Goal: Entertainment & Leisure: Consume media (video, audio)

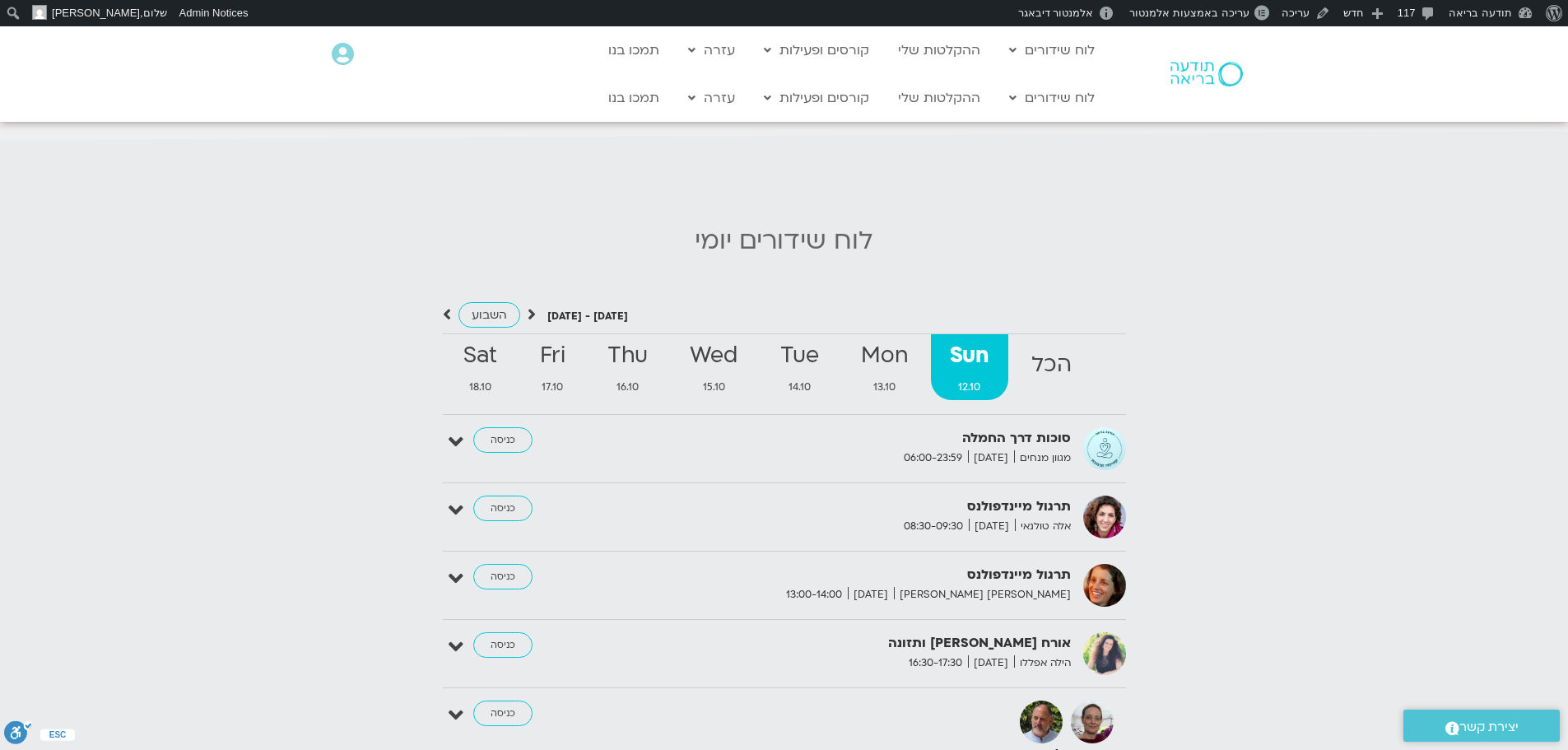
scroll to position [1646, 0]
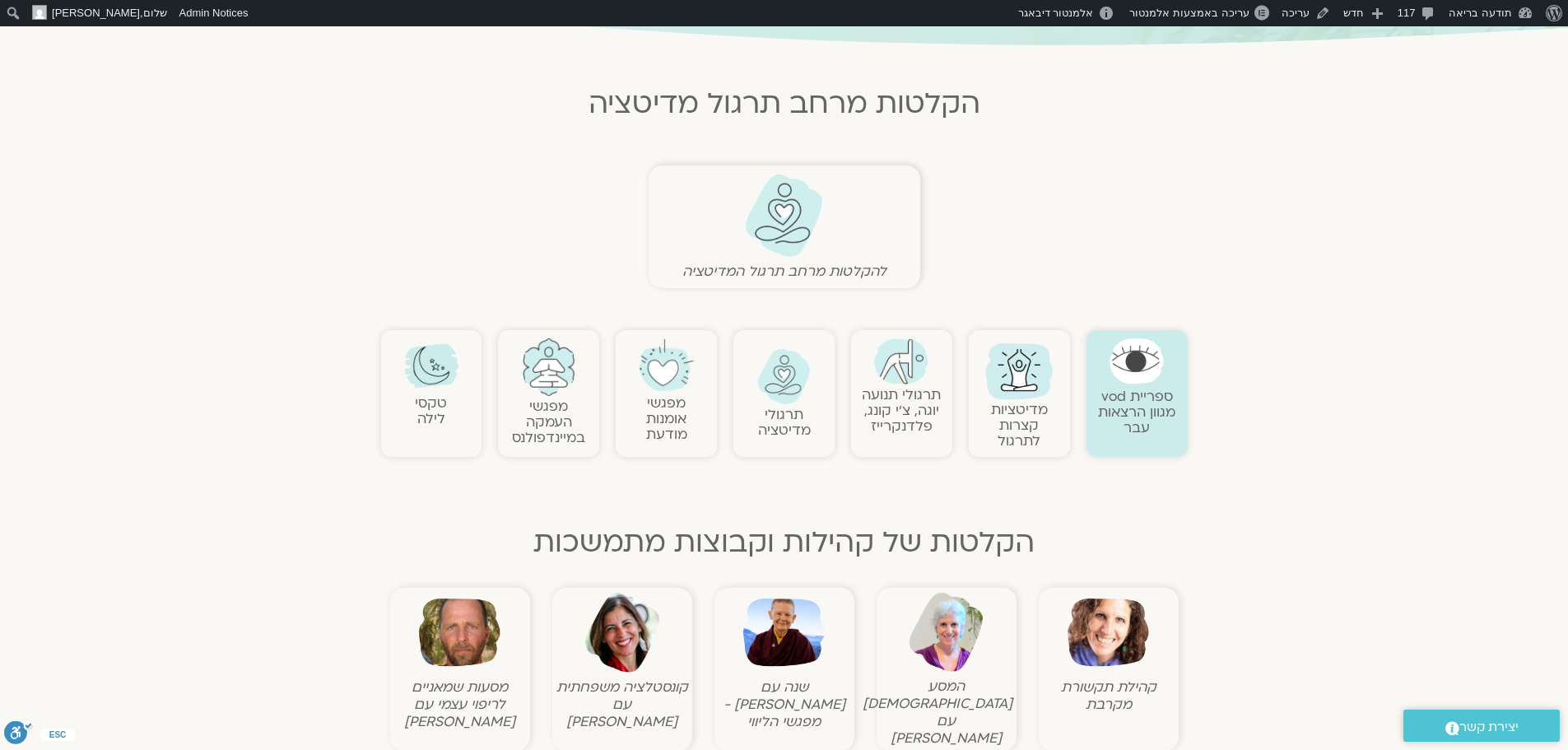
scroll to position [329, 0]
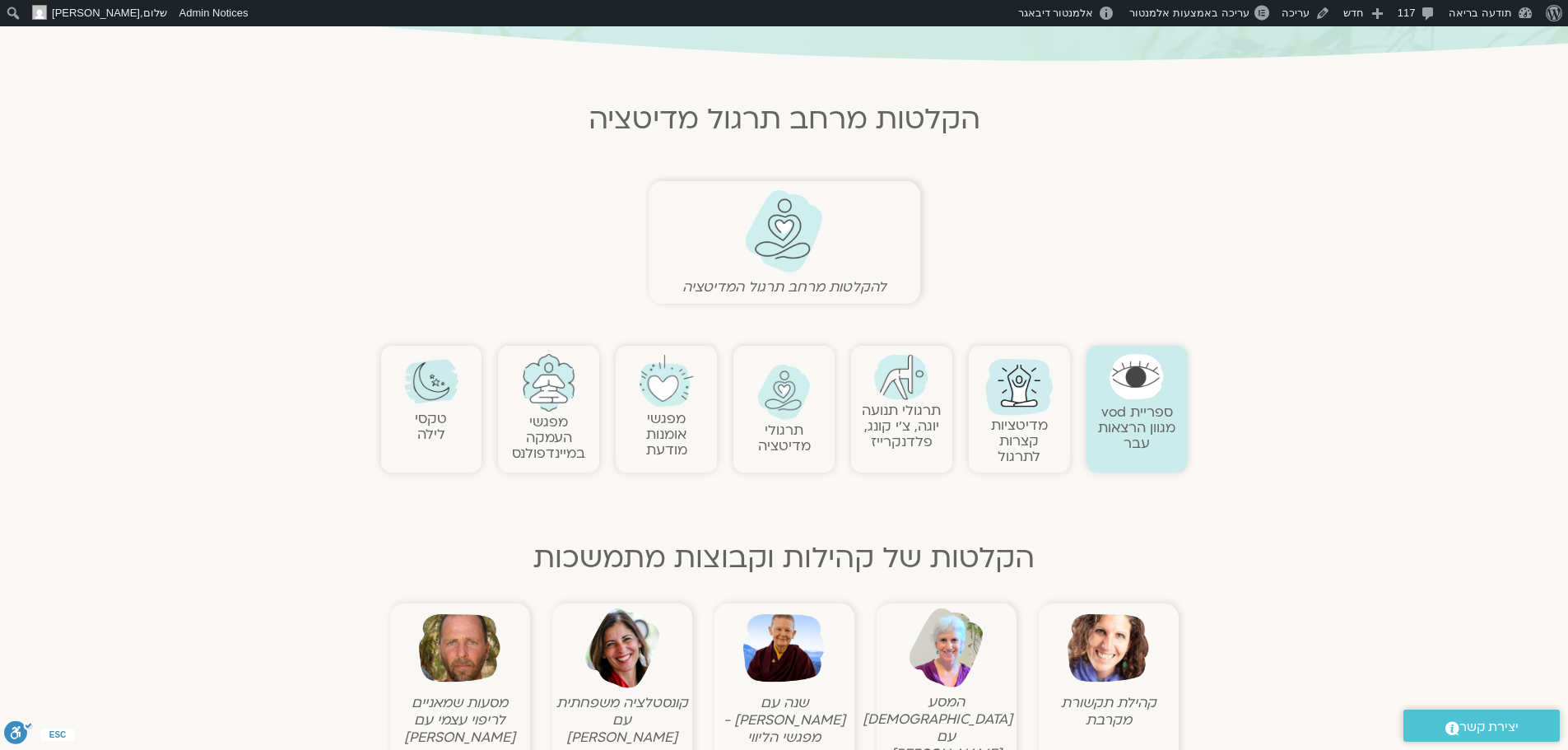
click at [806, 223] on img at bounding box center [783, 232] width 82 height 84
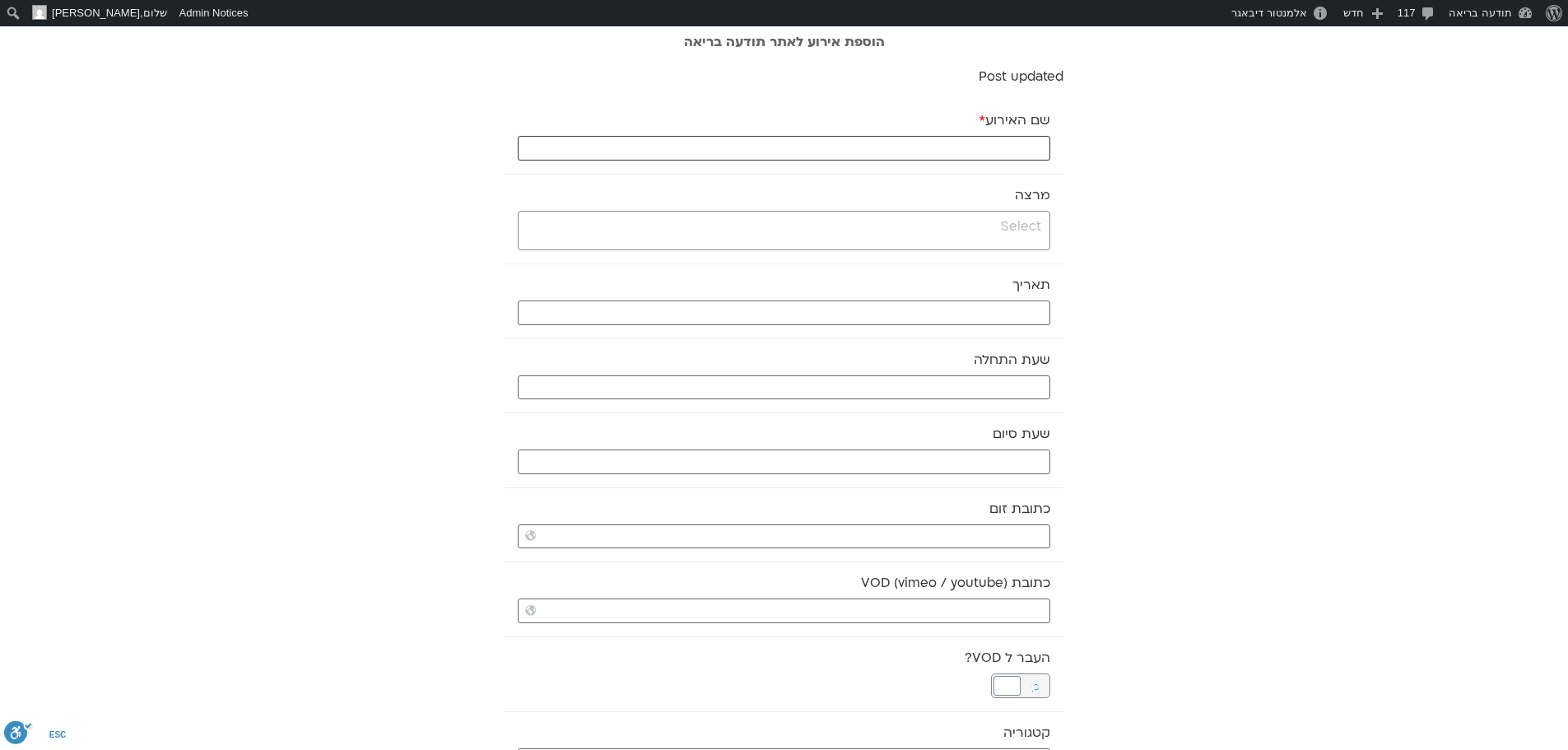
click at [1012, 149] on input "שם האירוע *" at bounding box center [783, 148] width 532 height 25
paste input "מדיטצית בוקר רכה"
type input "מדיטצית בוקר רכה - 12.10.25"
click at [1023, 233] on input "search" at bounding box center [781, 226] width 518 height 20
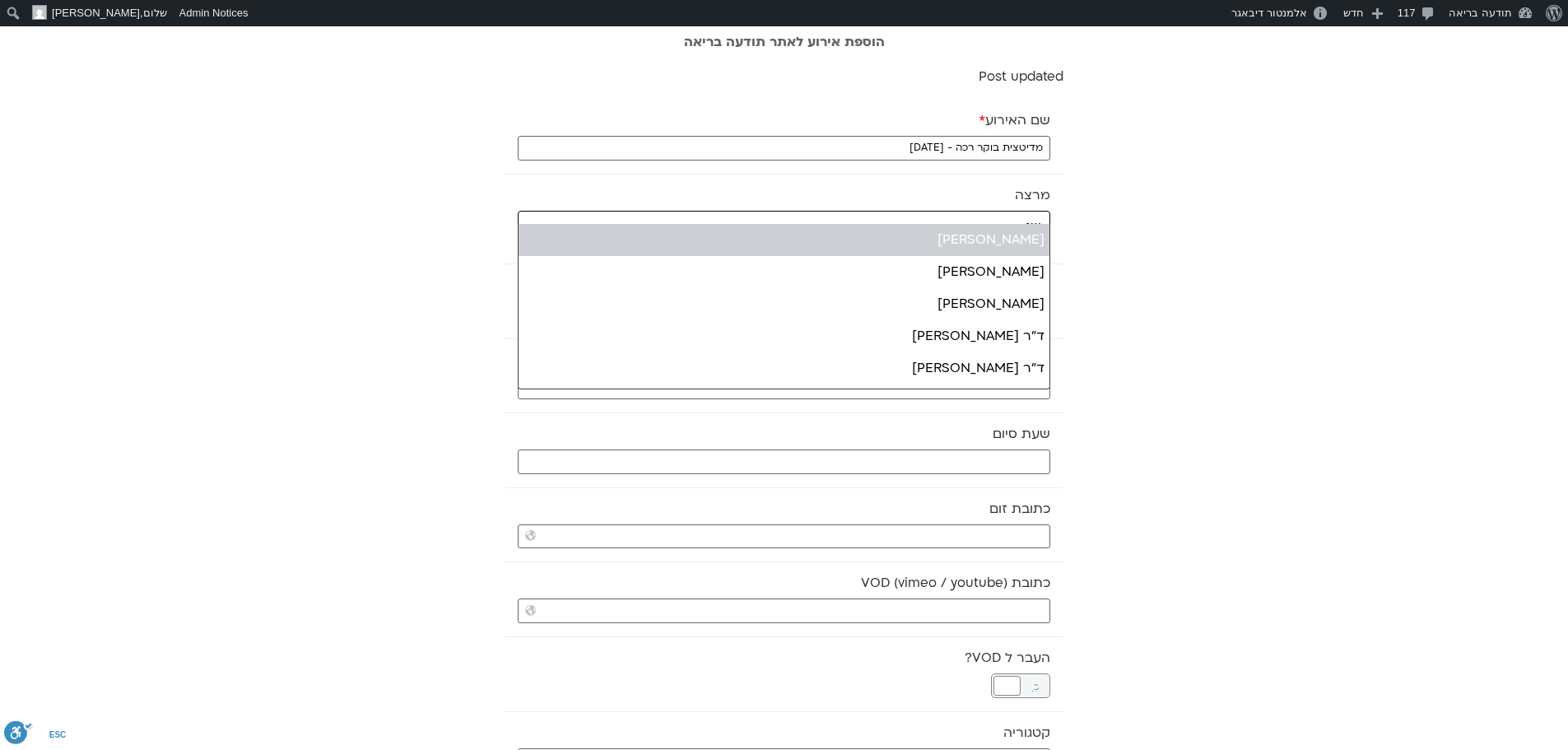
type input "שג"
select select "******"
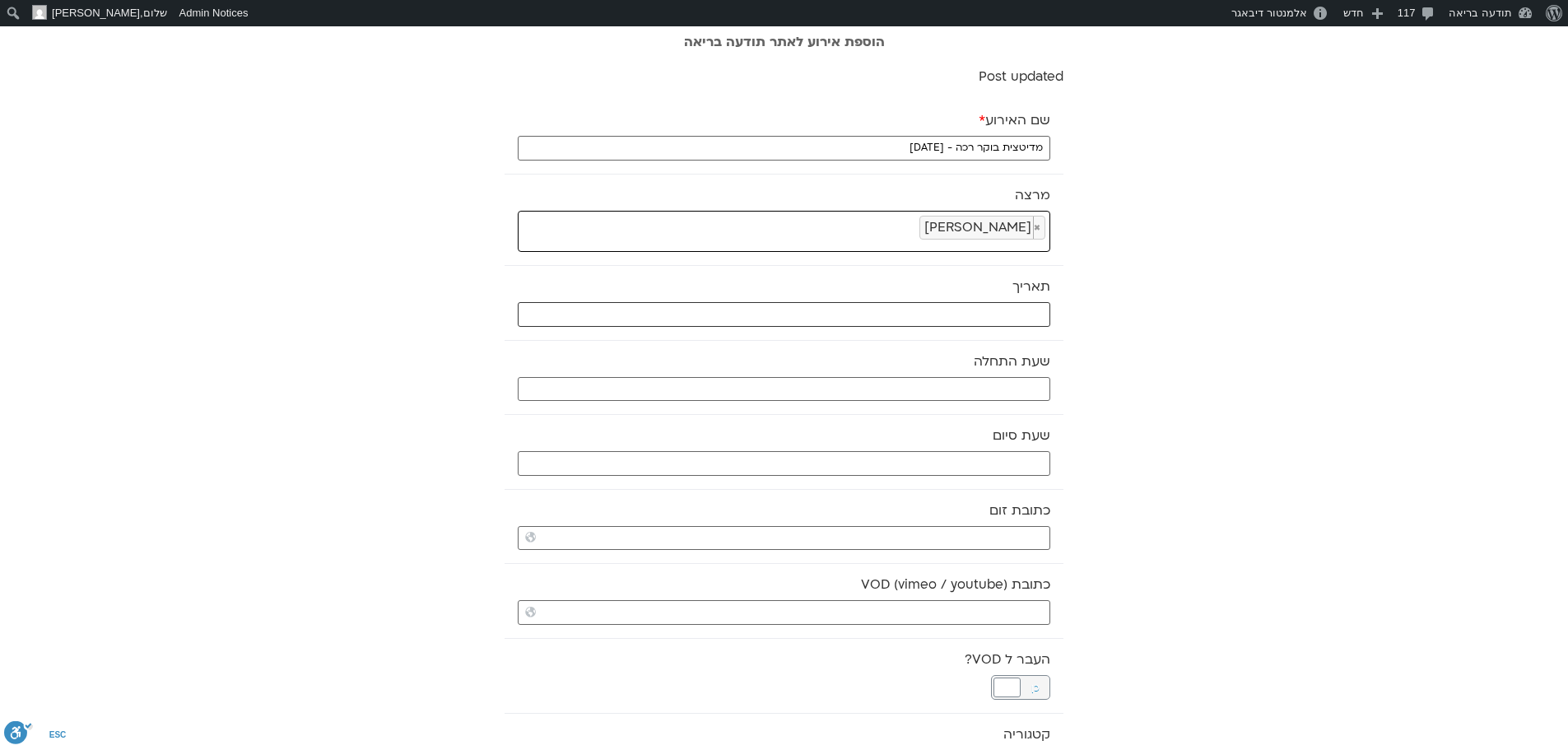
click at [1002, 314] on input "text" at bounding box center [783, 314] width 532 height 25
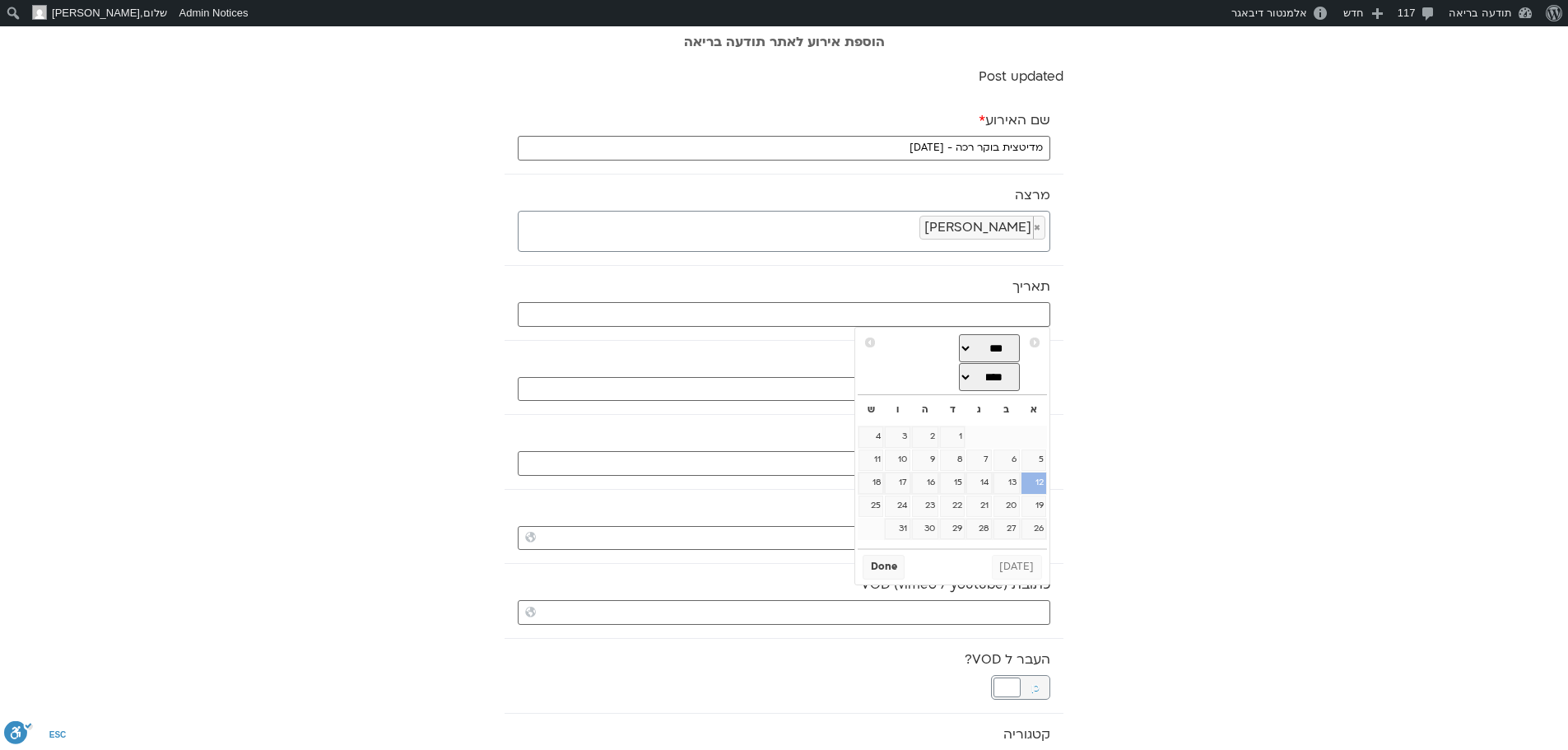
click at [1036, 487] on link "12" at bounding box center [1034, 483] width 25 height 21
type input "12/10/2025"
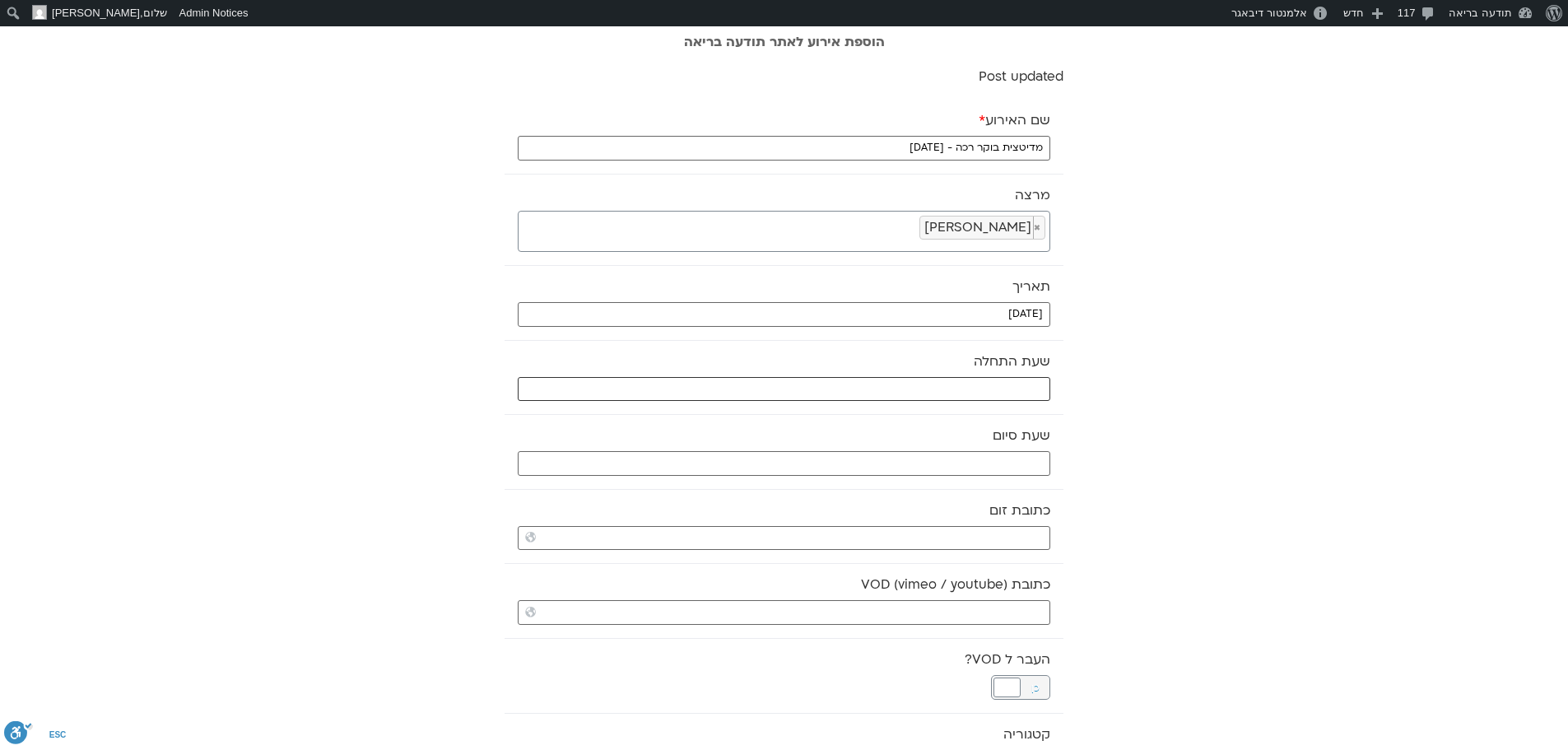
click at [984, 384] on input "text" at bounding box center [783, 389] width 532 height 25
click at [943, 447] on select "** ** ** ** ** ** ** ** ** ** ** ** ** ** ** ** ** ** ** ** ** ** ** **" at bounding box center [927, 448] width 53 height 28
type input "07:00"
select select "*"
click at [974, 451] on select "** ** ** ** ** ** ** ** ** ** ** ** ** ** ** ** ** ** ** ** ** ** ** ** ** ** *…" at bounding box center [982, 448] width 53 height 28
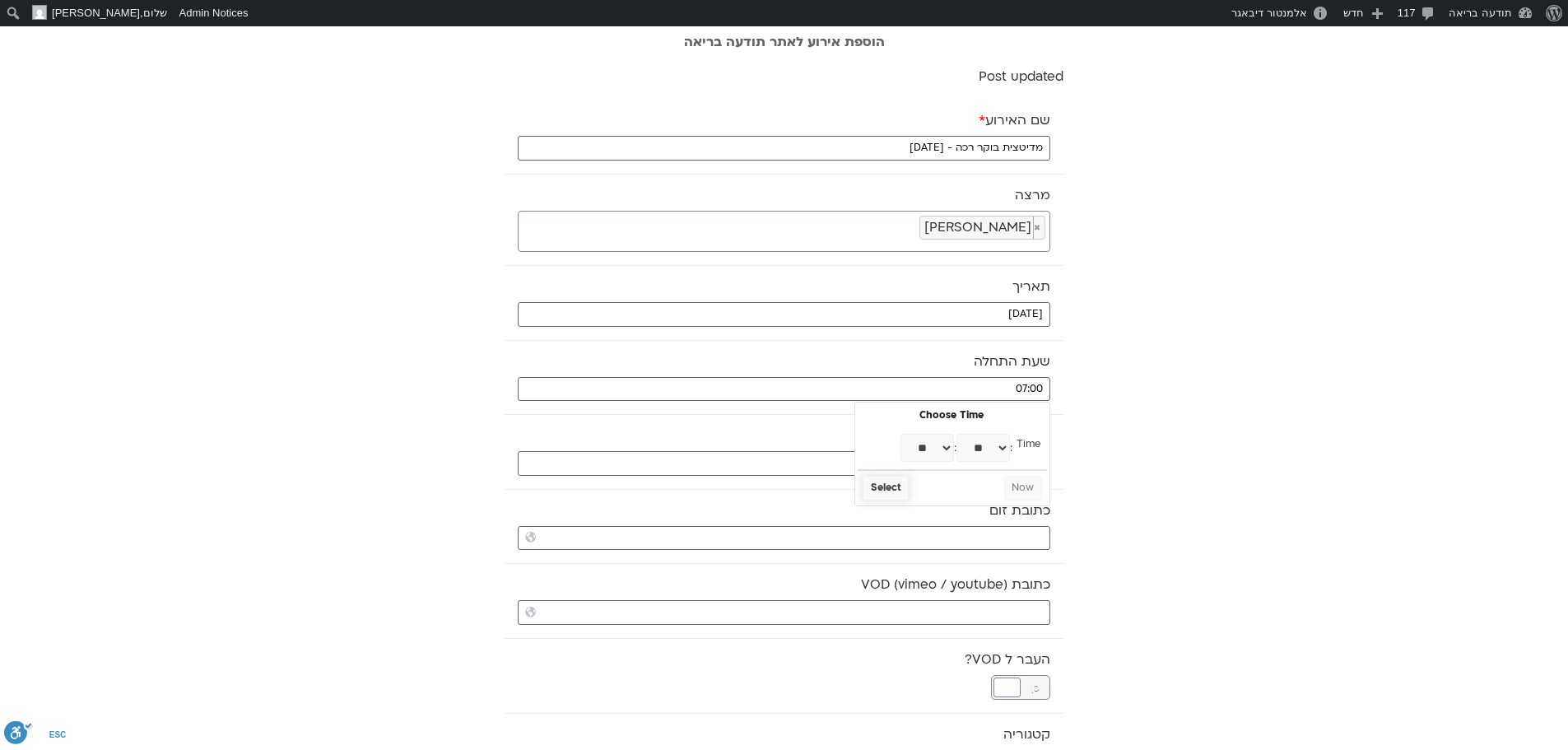
type input "07:30"
select select "*"
select select "**"
click at [889, 489] on button "Select" at bounding box center [885, 488] width 46 height 25
click at [833, 610] on input "כתובת VOD (vimeo / youtube)" at bounding box center [783, 612] width 532 height 25
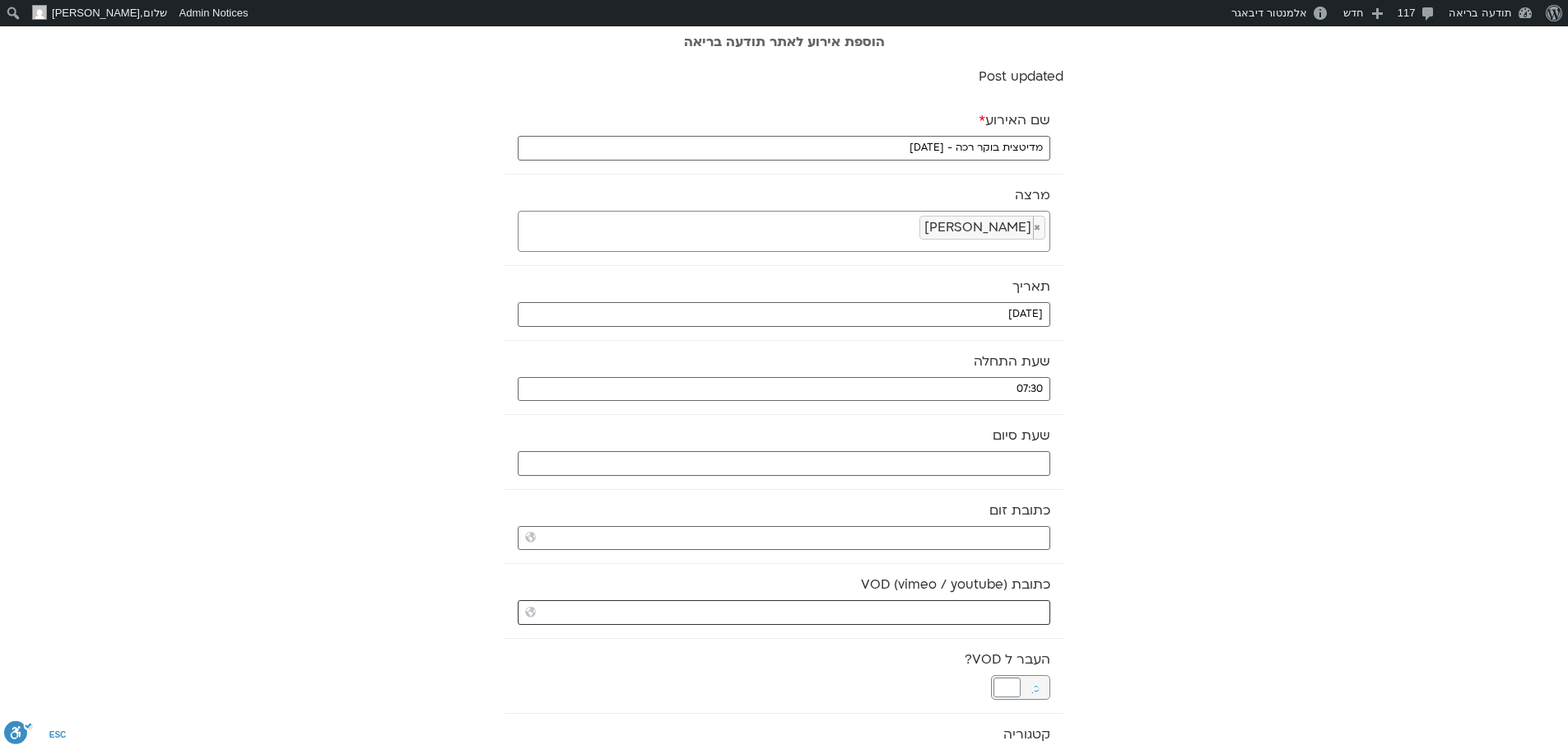
paste input "https://stream.mux.com/gLevXcdVRDPsQqj5Fj7Tmg9tKQ00hu00S00iPn702Iw7I8o.m3u8"
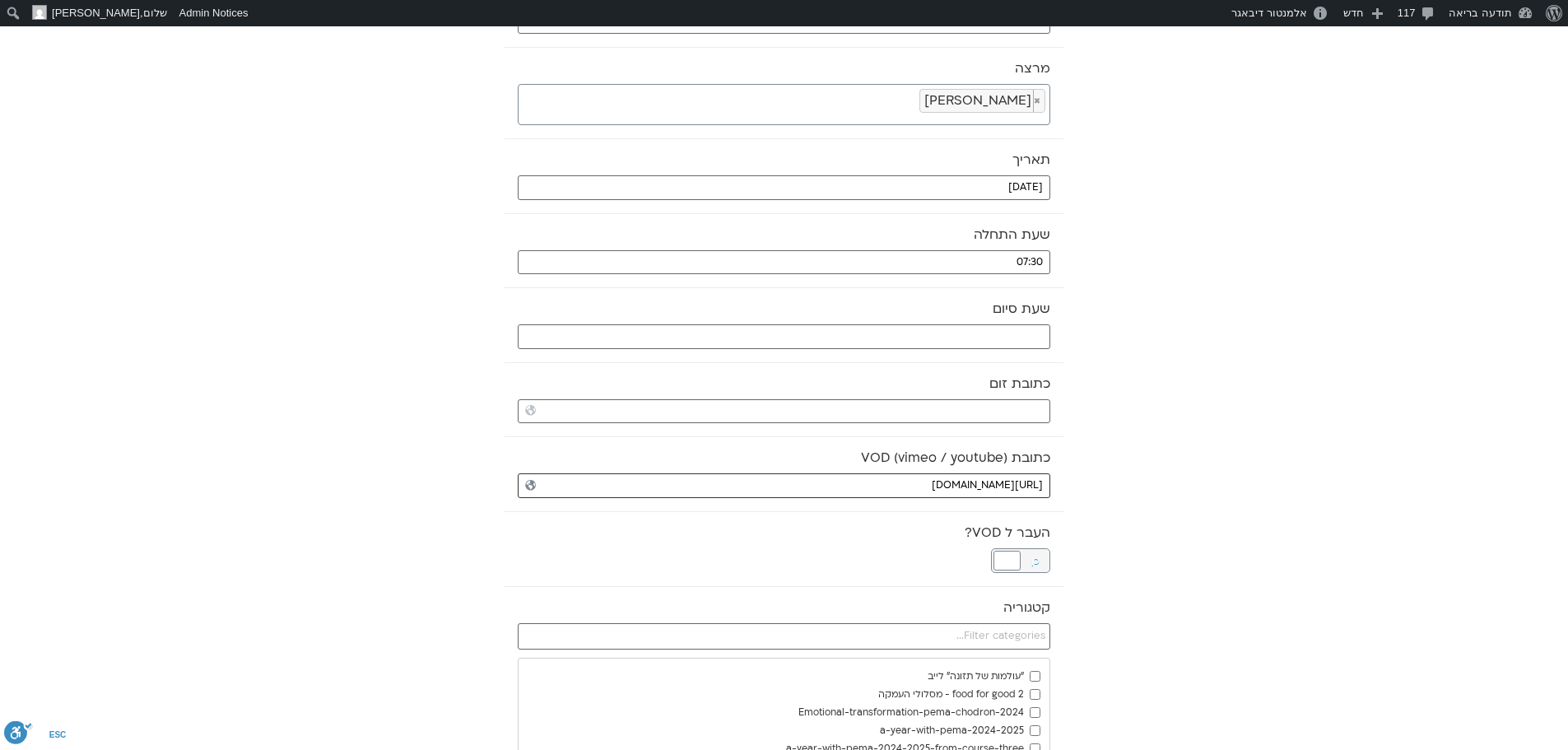
scroll to position [165, 0]
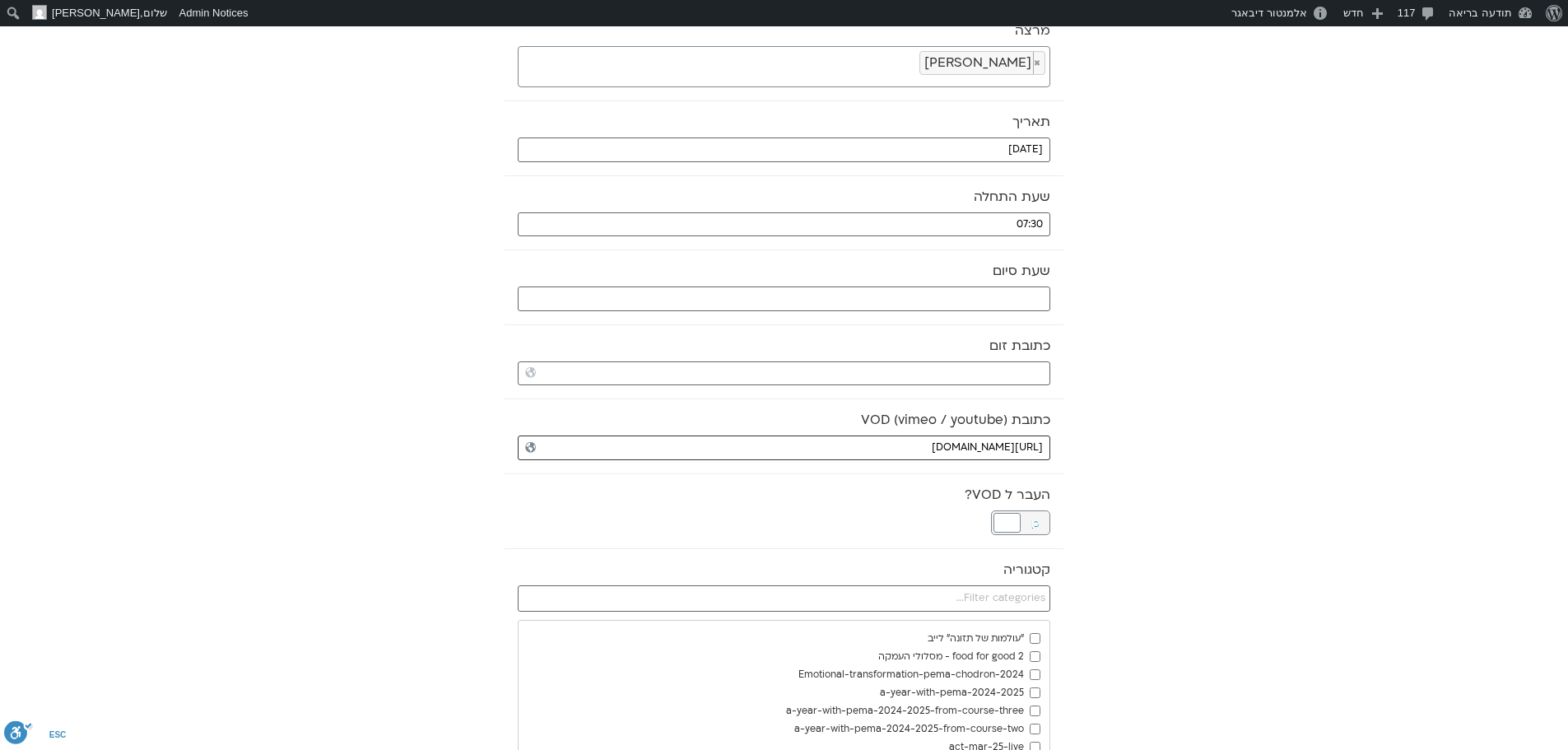
type input "https://stream.mux.com/gLevXcdVRDPsQqj5Fj7Tmg9tKQ00hu00S00iPn702Iw7I8o.m3u8"
click at [1022, 298] on input "text" at bounding box center [783, 299] width 532 height 25
click at [944, 357] on select "** ** ** ** ** ** ** ** ** ** ** ** ** ** ** ** ** ** ** ** ** ** ** **" at bounding box center [927, 357] width 53 height 28
type input "08:00"
select select "*"
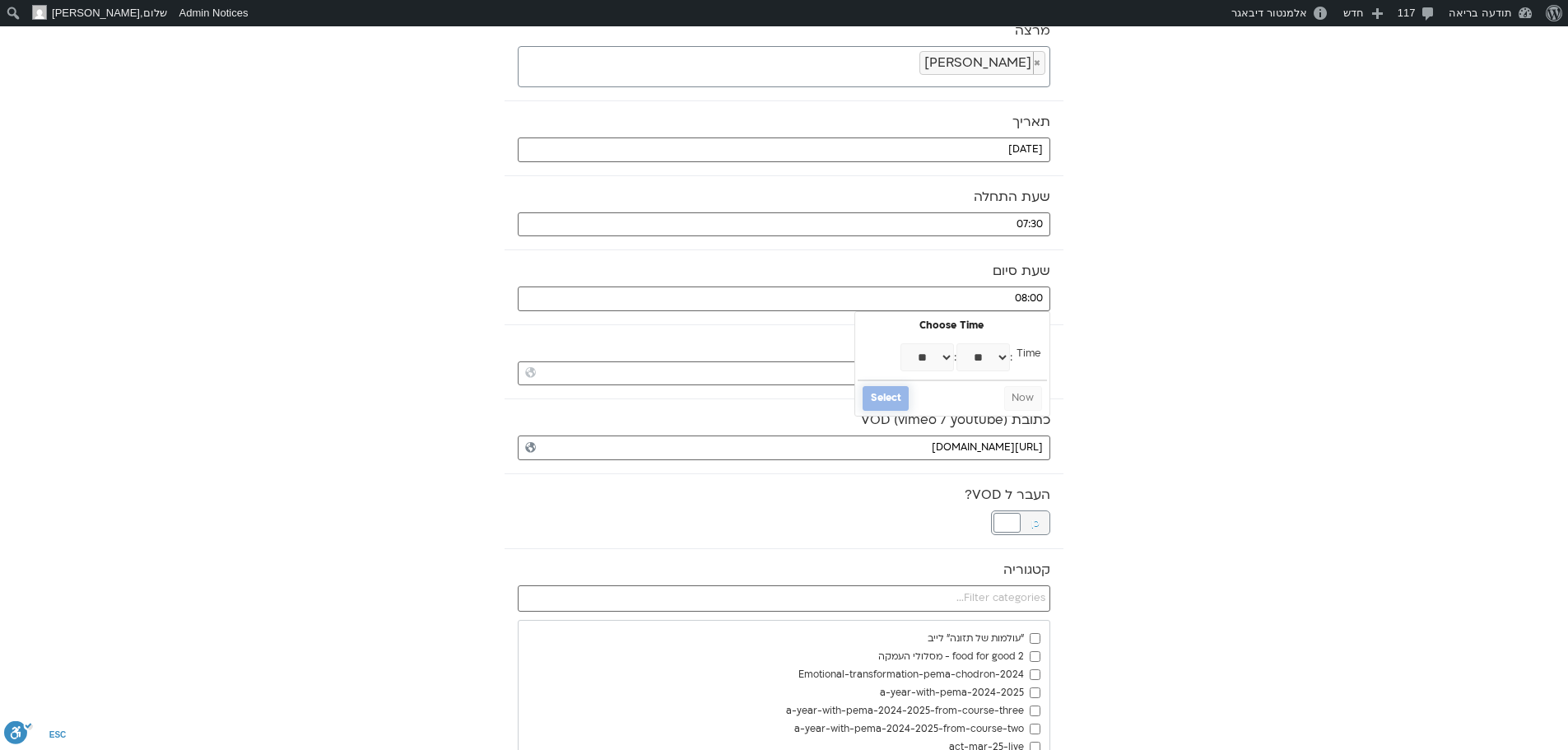
click at [887, 403] on button "Select" at bounding box center [885, 398] width 46 height 25
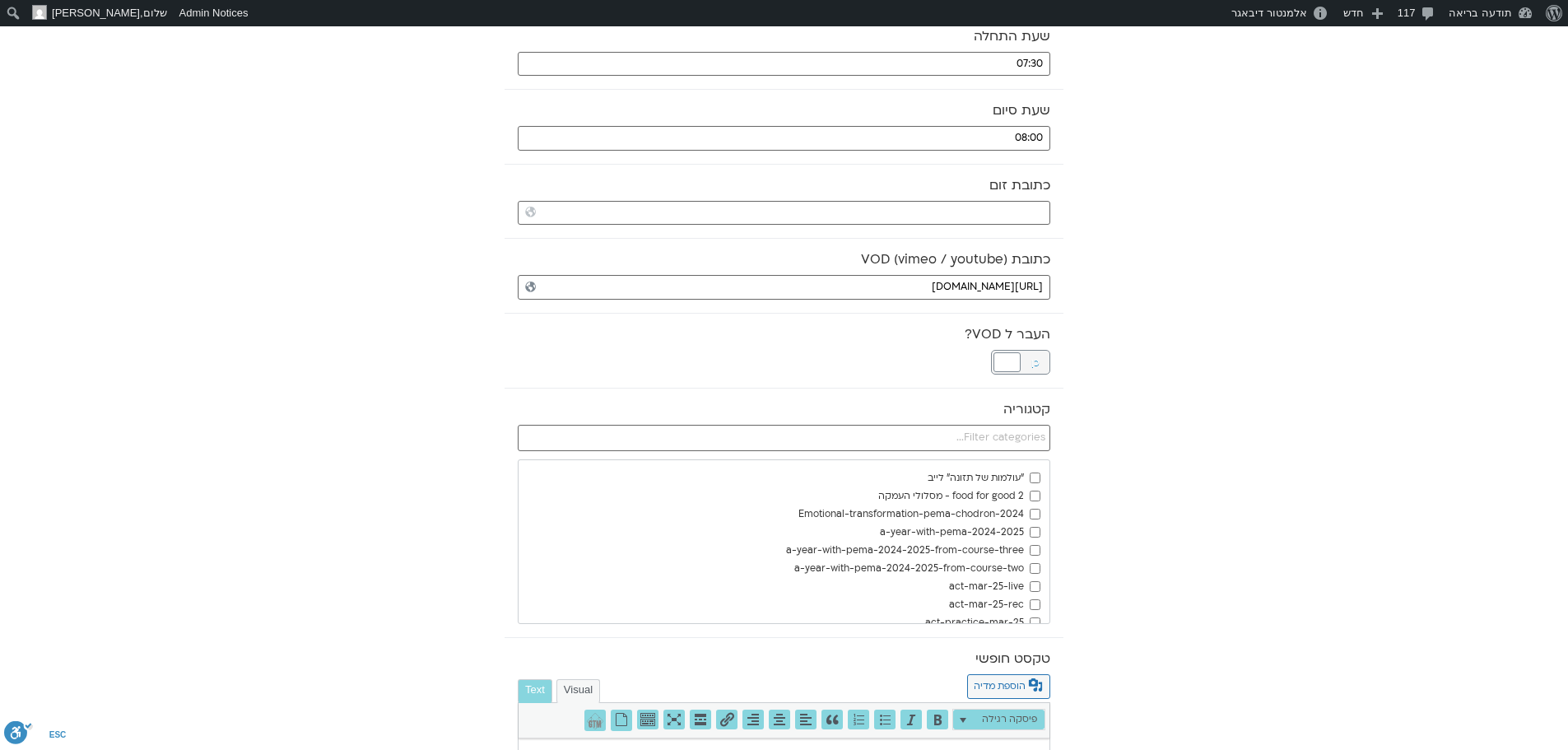
scroll to position [329, 0]
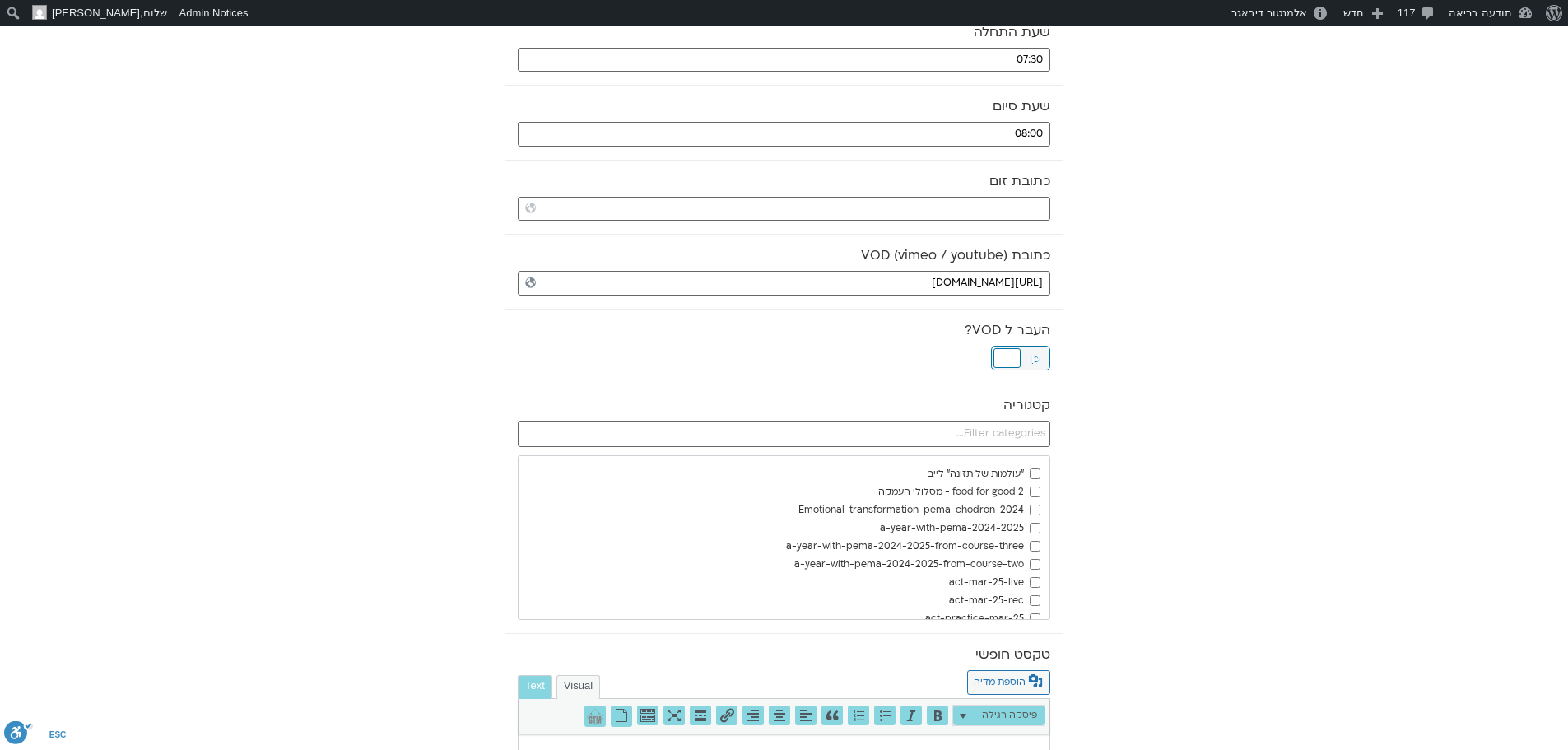
click at [1015, 361] on div at bounding box center [1007, 358] width 27 height 20
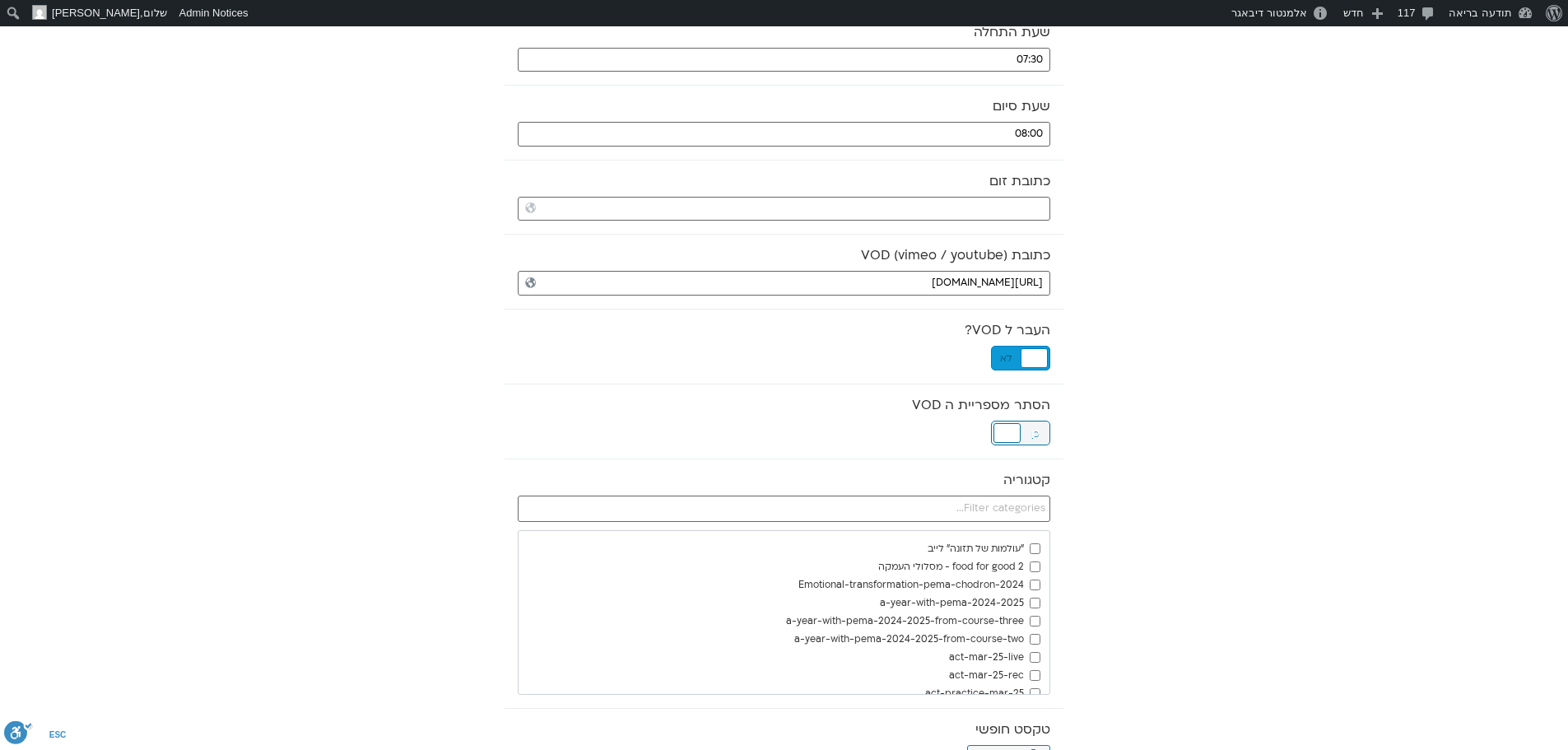
click at [1013, 430] on div at bounding box center [1007, 432] width 27 height 20
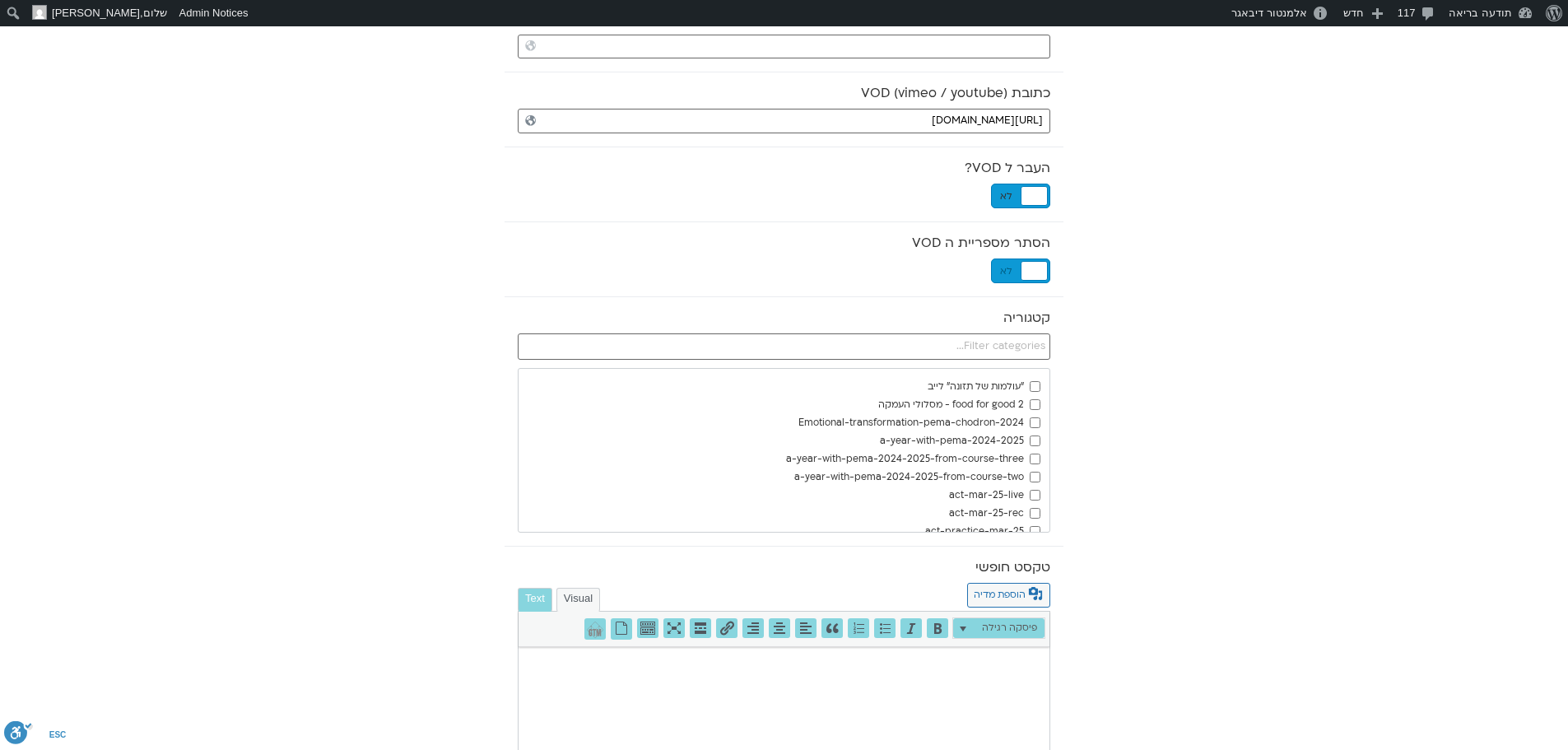
scroll to position [494, 0]
click at [1002, 344] on input "text" at bounding box center [783, 344] width 532 height 26
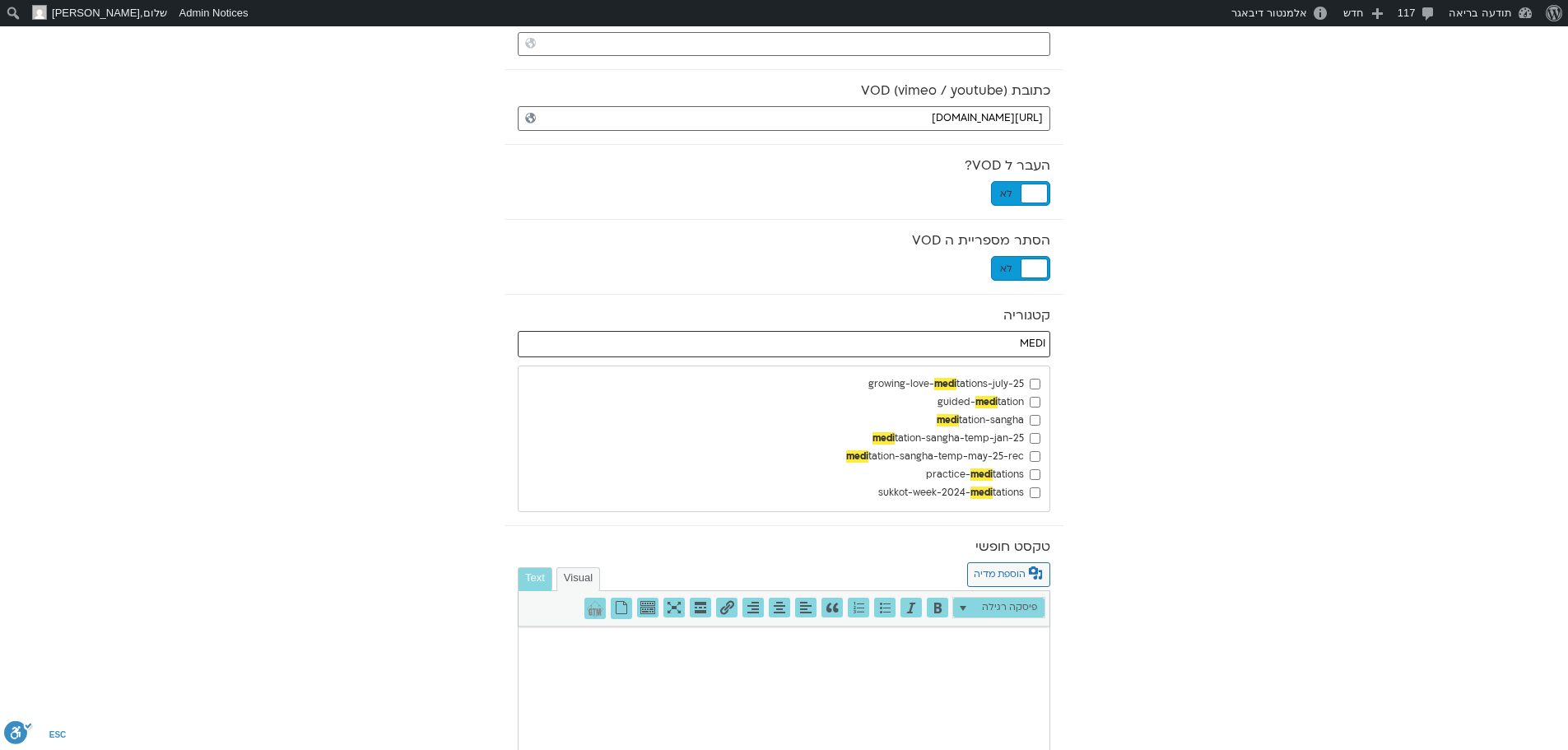
type input "MEDI"
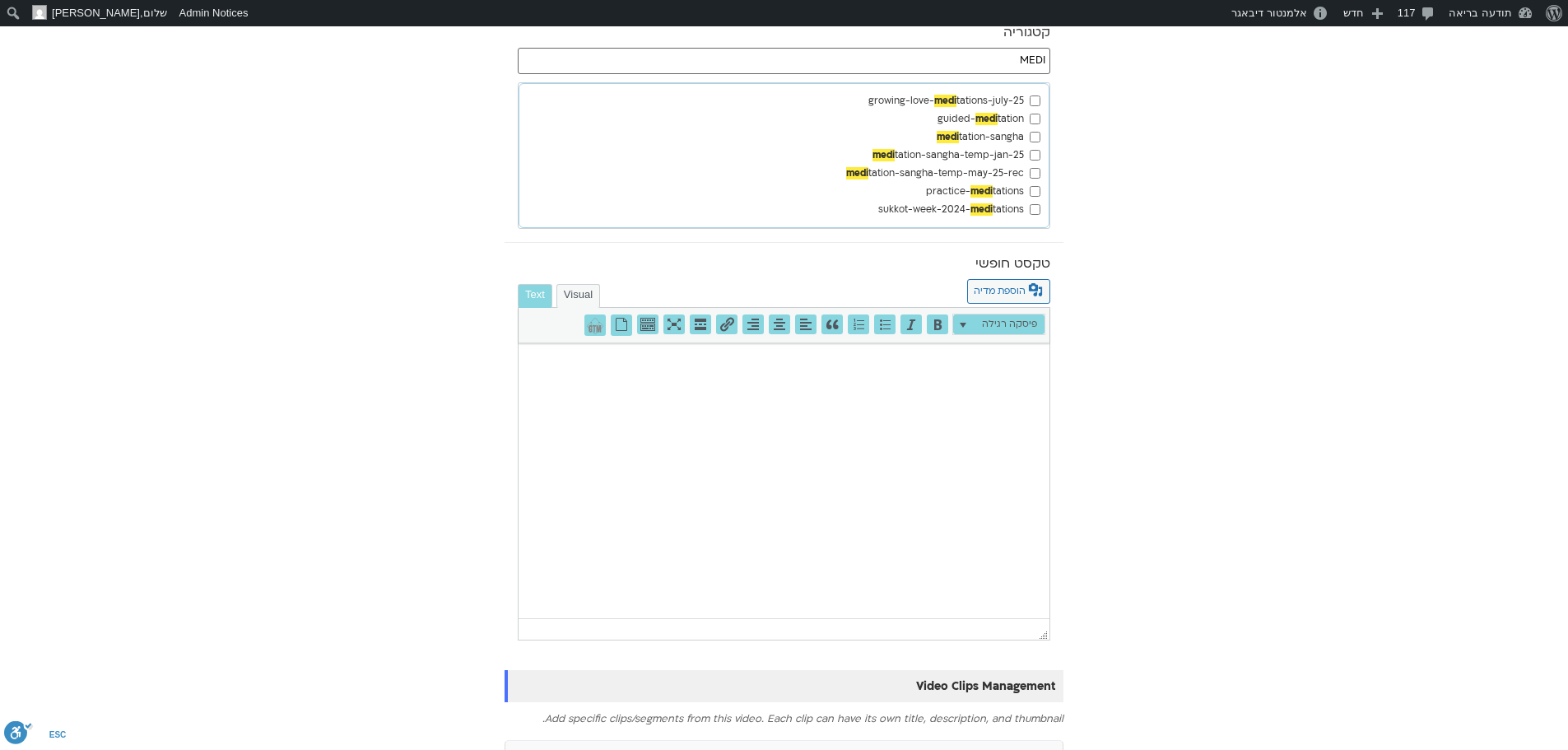
scroll to position [956, 0]
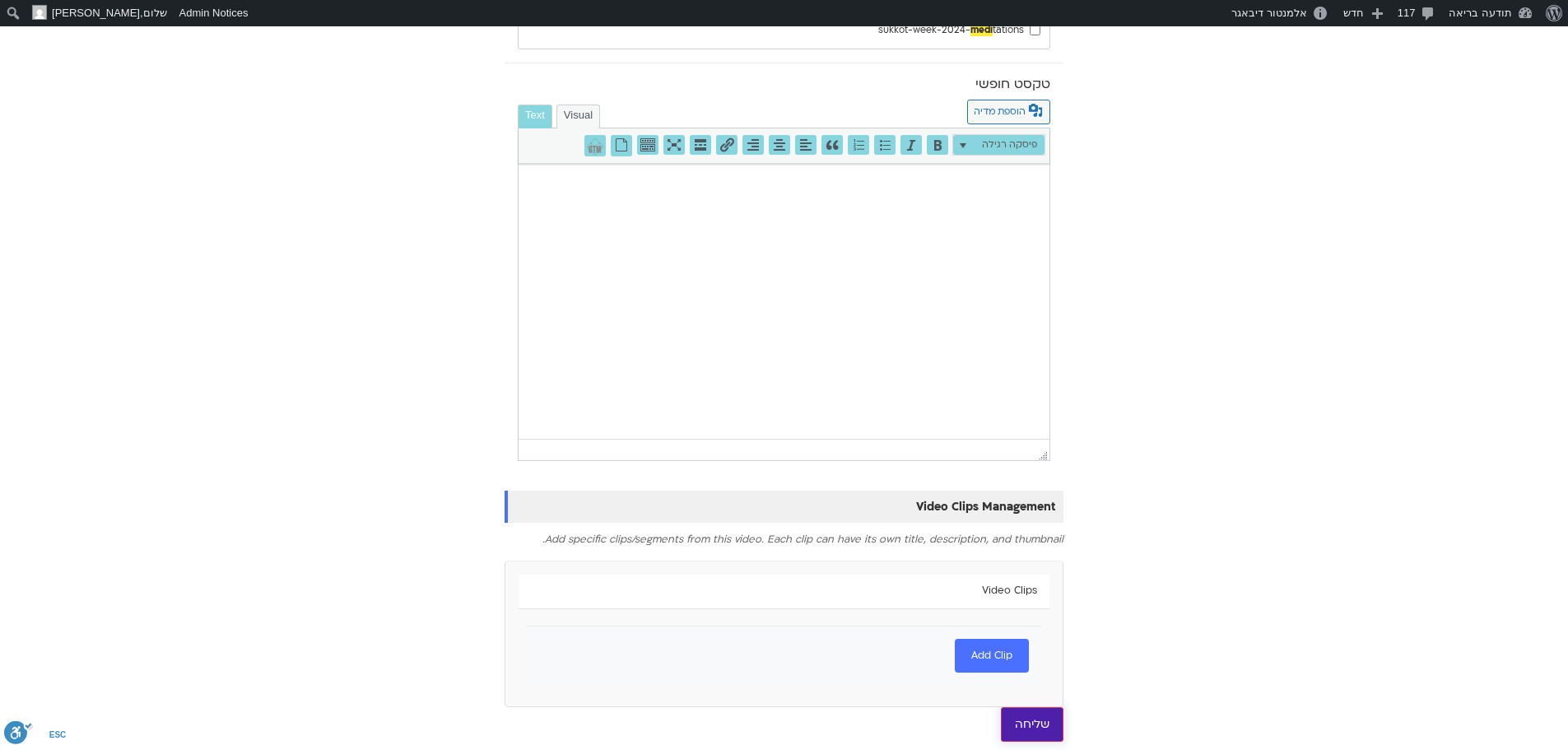
click at [1043, 721] on input "שליחה" at bounding box center [1031, 724] width 62 height 34
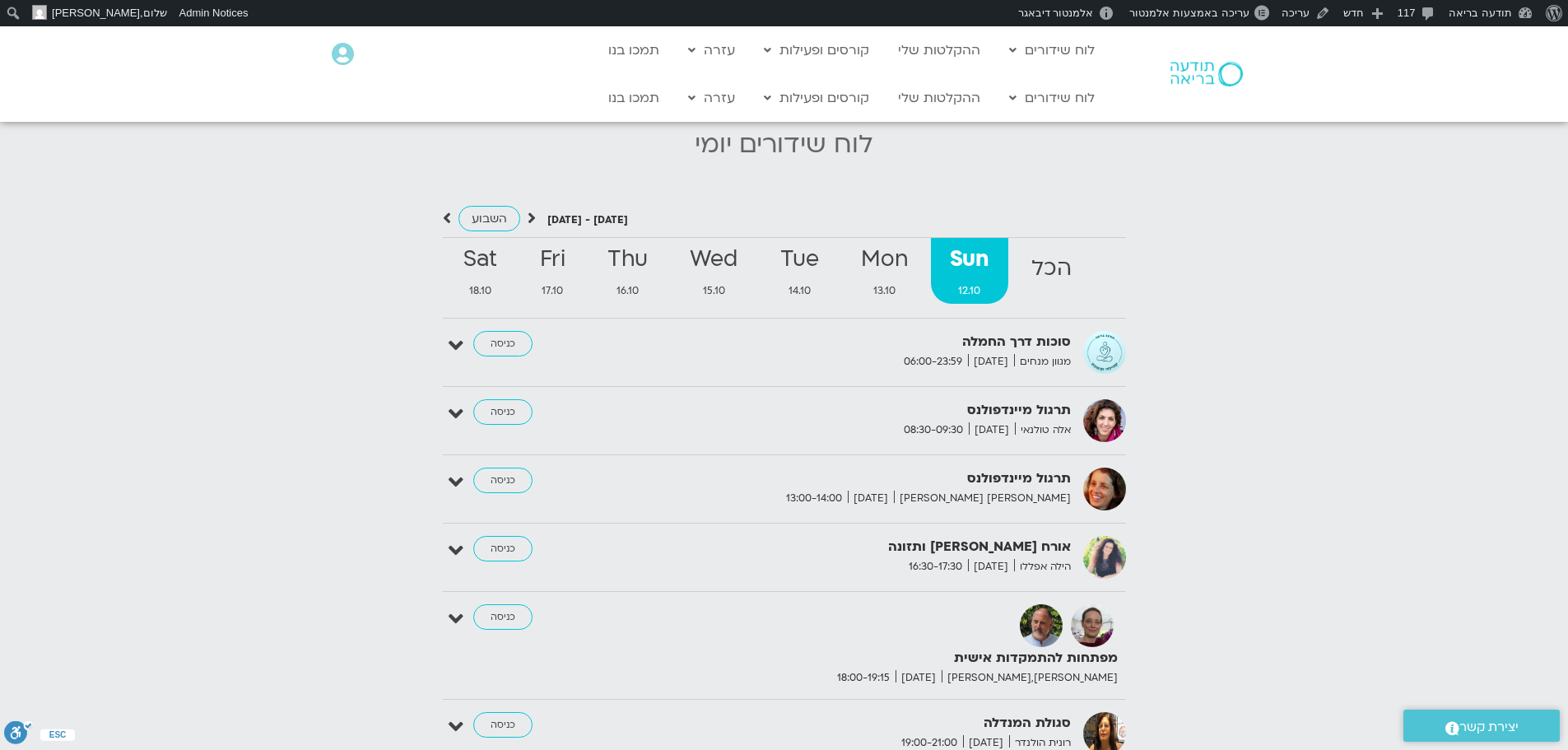
scroll to position [1646, 0]
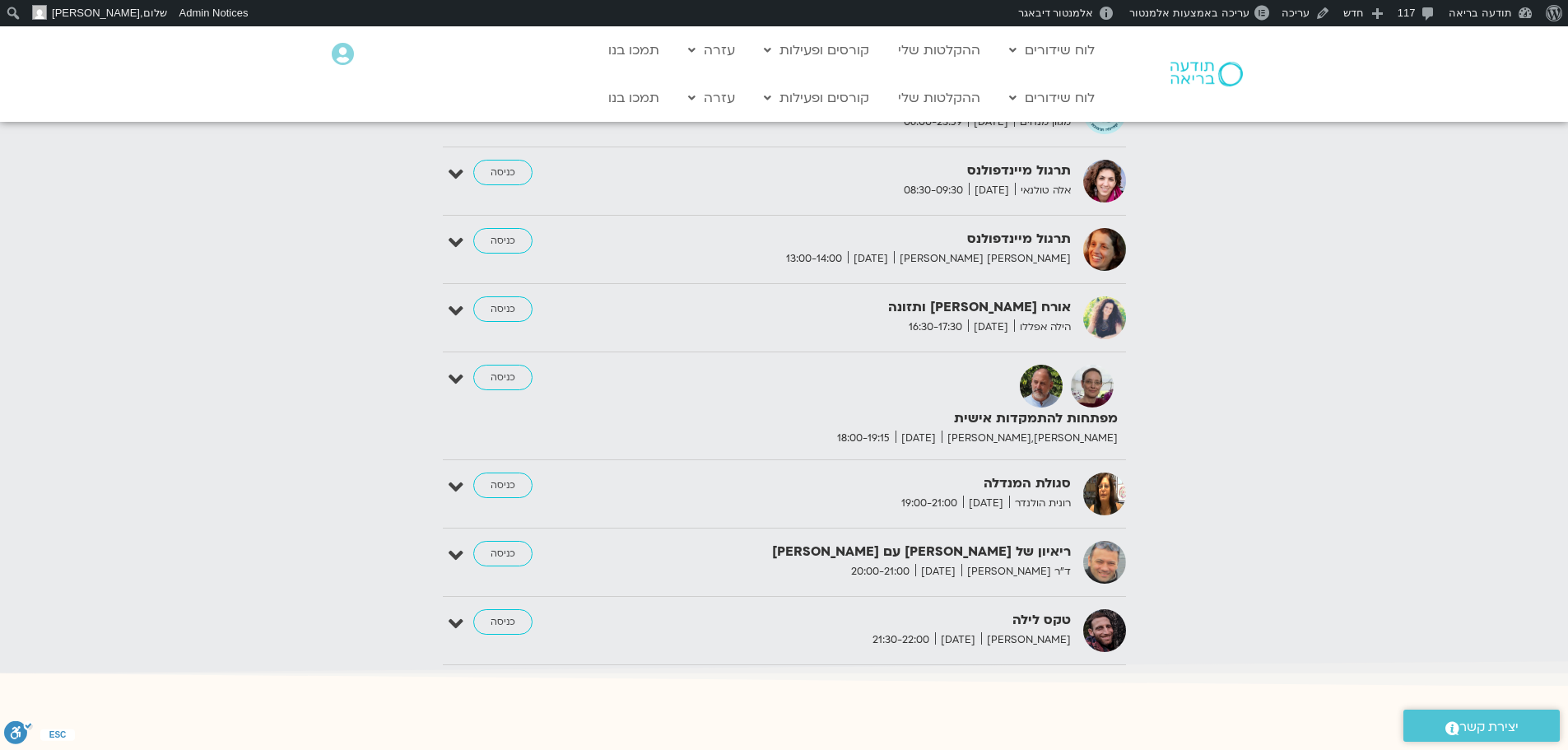
scroll to position [1975, 0]
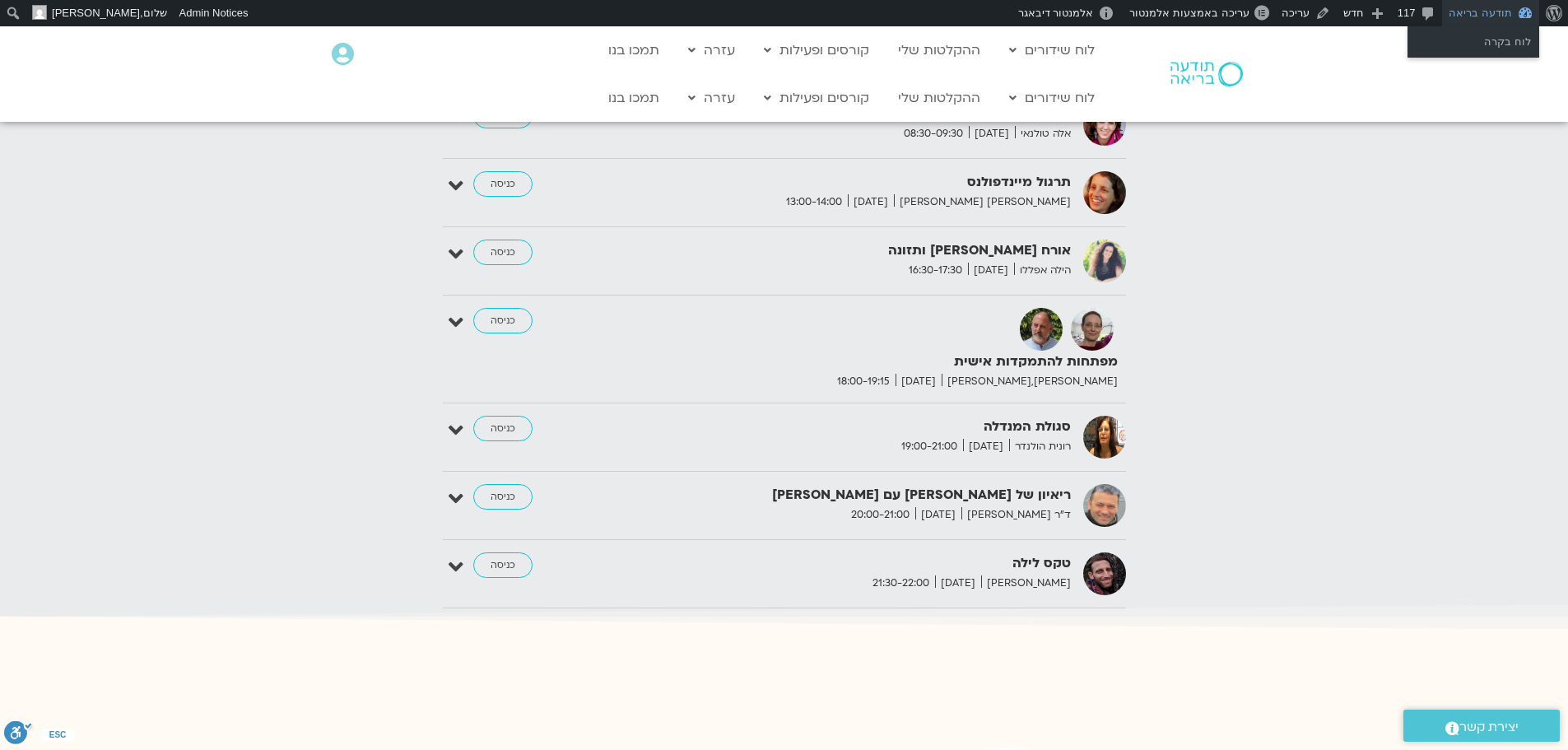
click at [1480, 11] on link "תודעה בריאה" at bounding box center [1490, 13] width 97 height 26
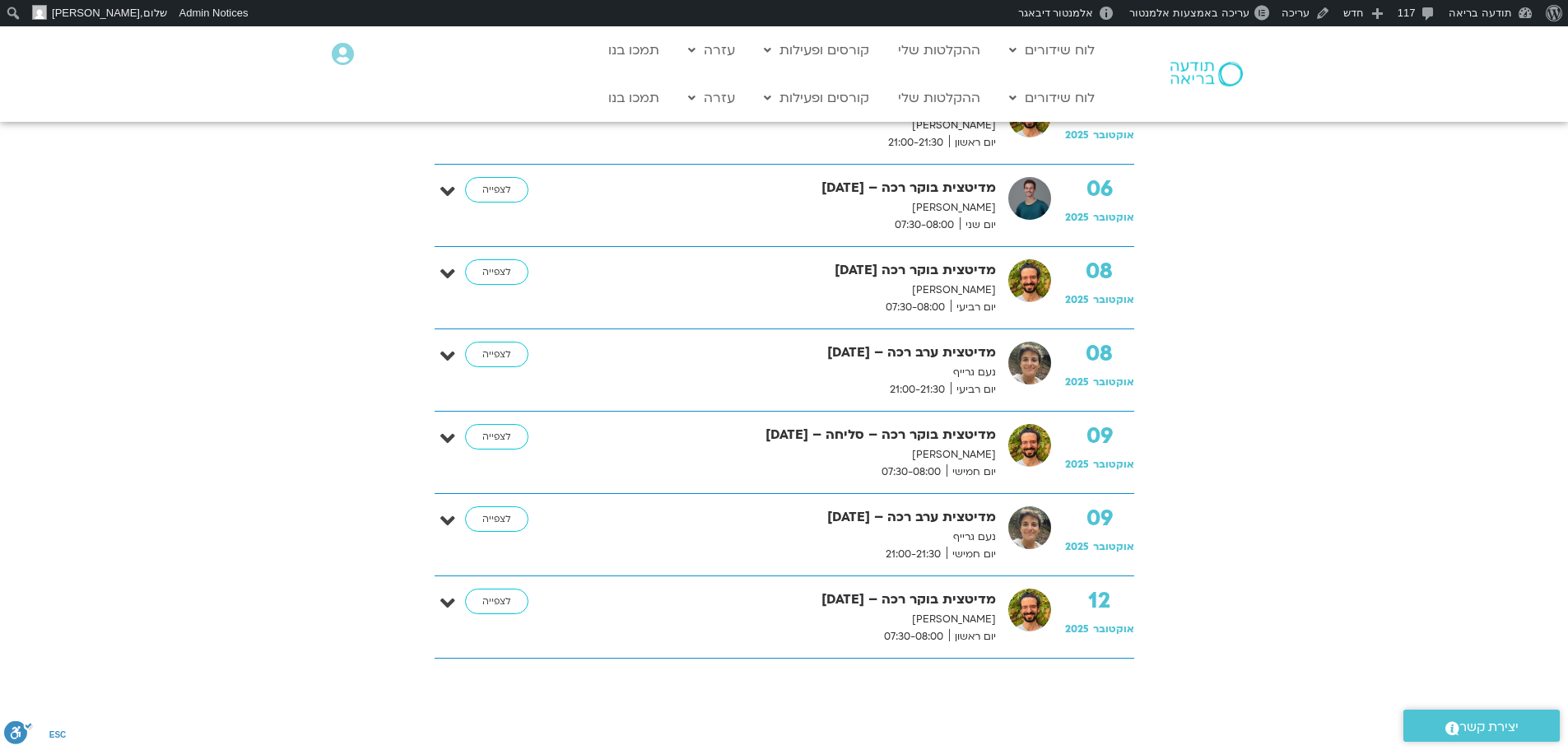
scroll to position [659, 0]
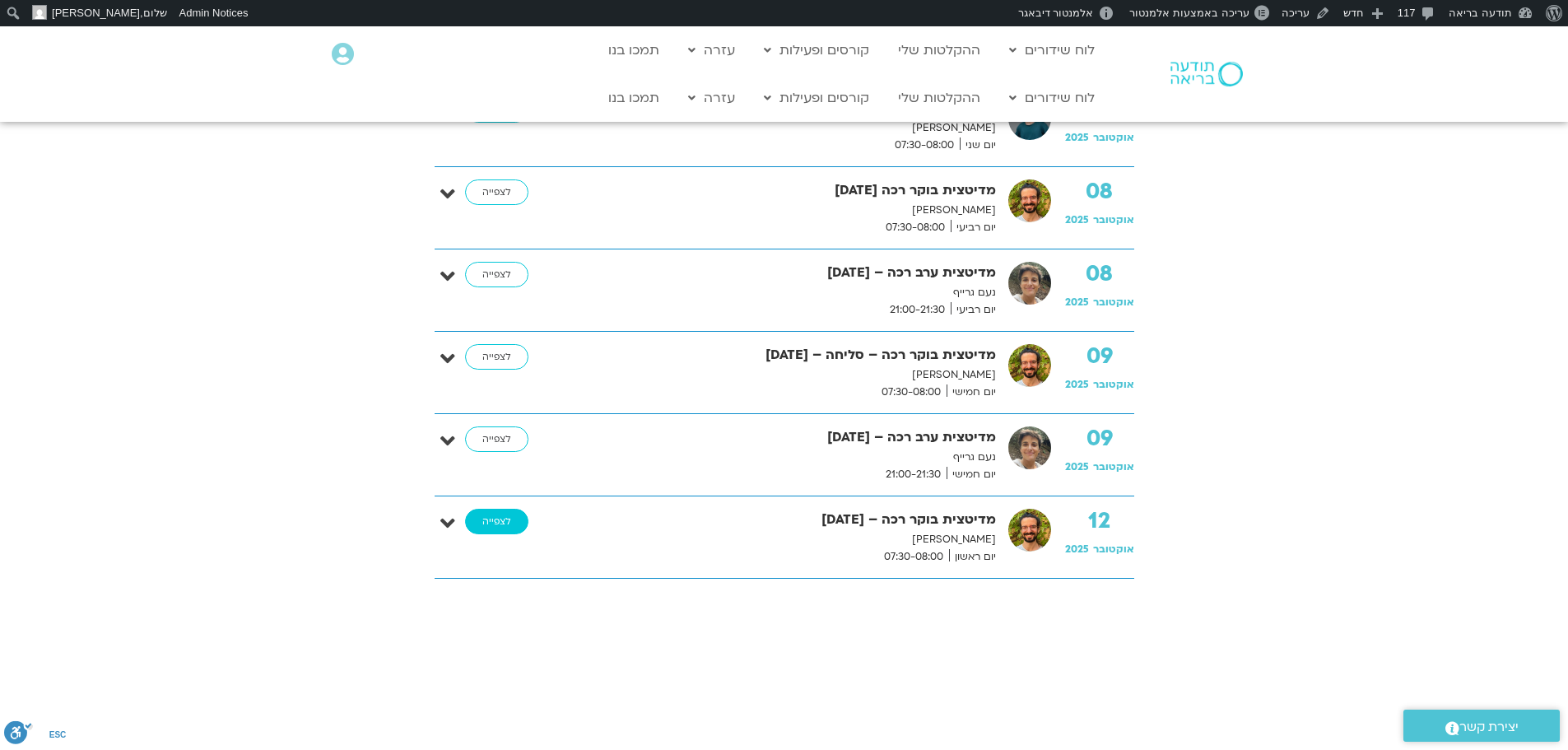
click at [515, 527] on link "לצפייה" at bounding box center [496, 522] width 63 height 26
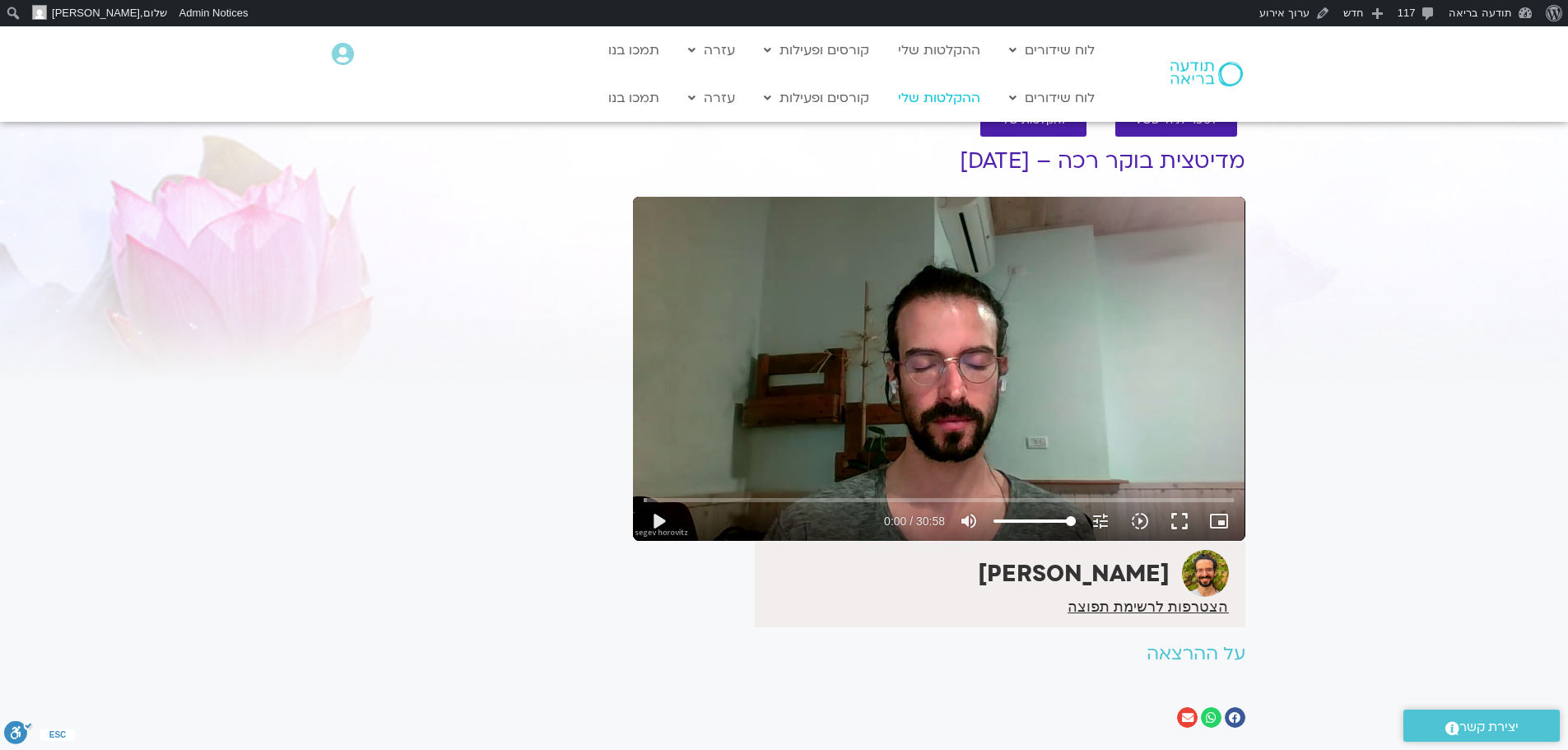
click at [945, 101] on link "ההקלטות שלי" at bounding box center [938, 98] width 99 height 32
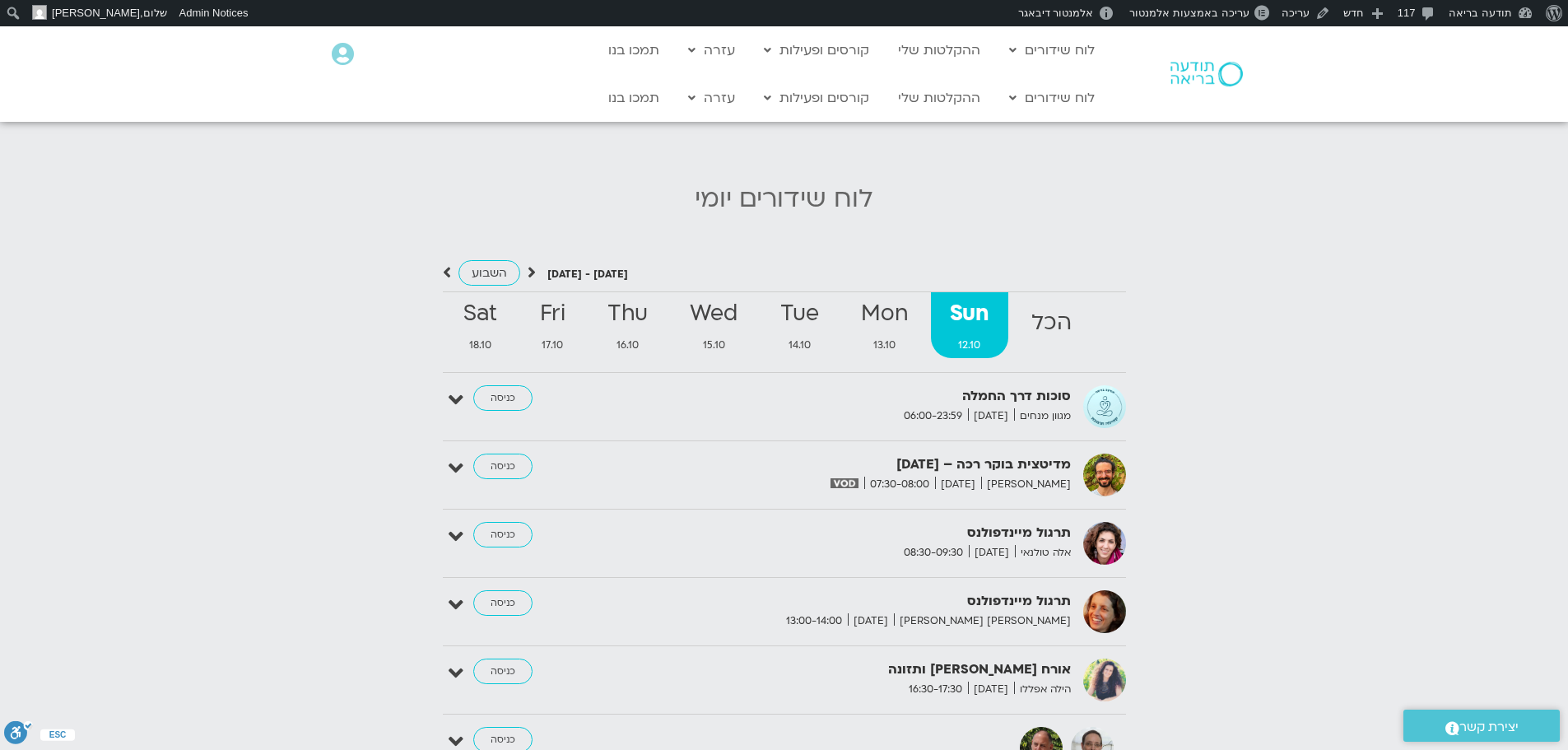
scroll to position [1564, 0]
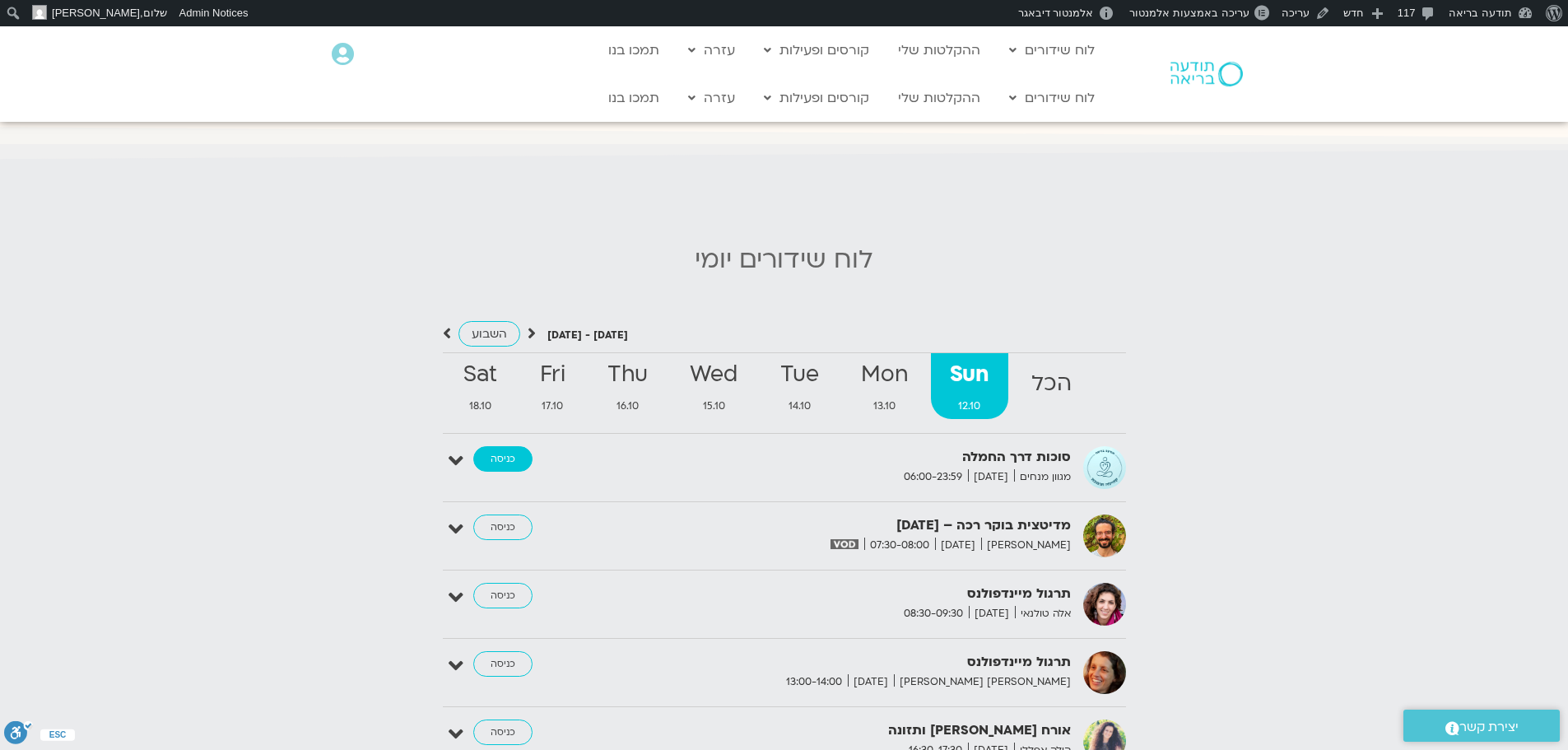
click at [504, 447] on link "כניסה" at bounding box center [503, 460] width 60 height 26
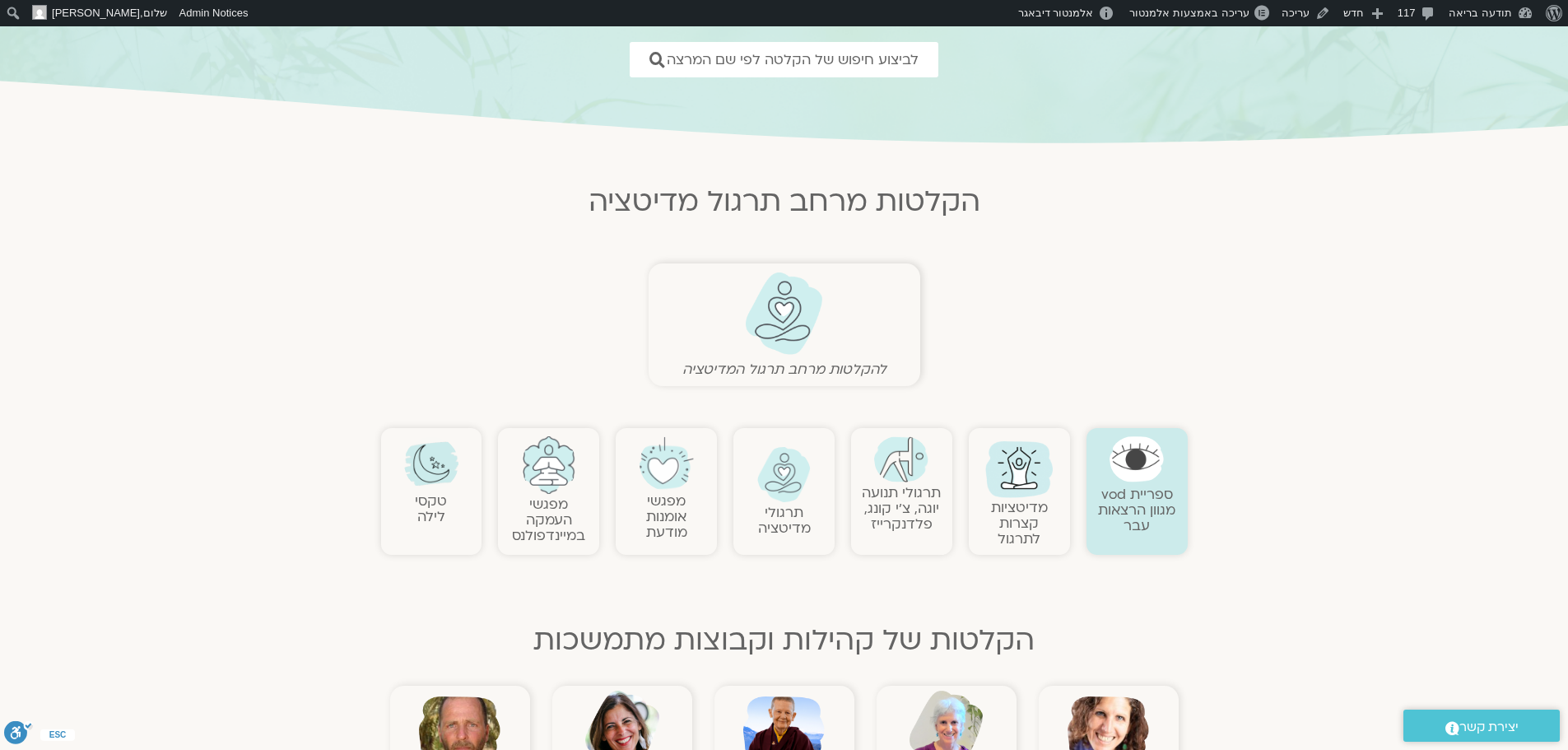
click at [788, 470] on img at bounding box center [784, 475] width 54 height 56
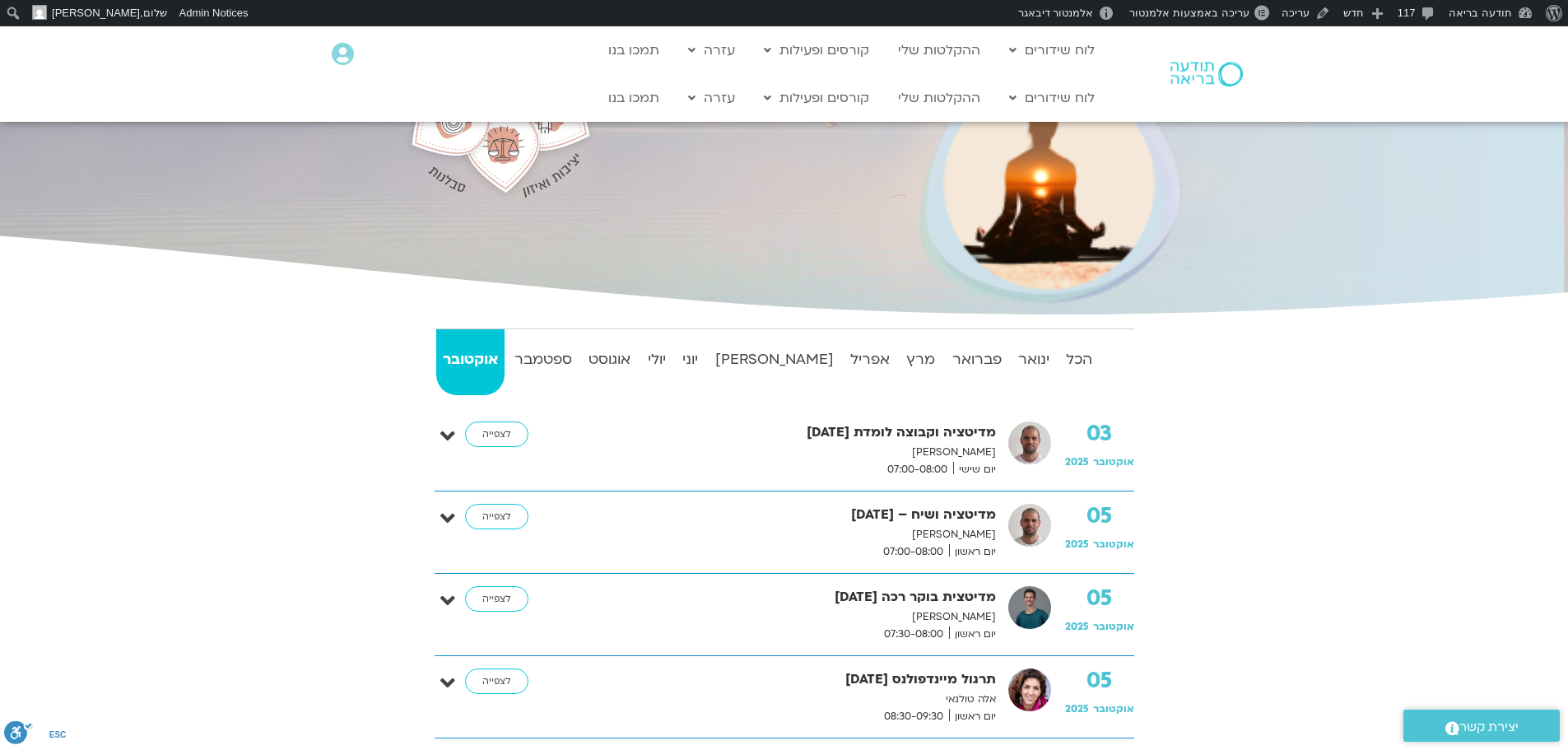
scroll to position [82, 0]
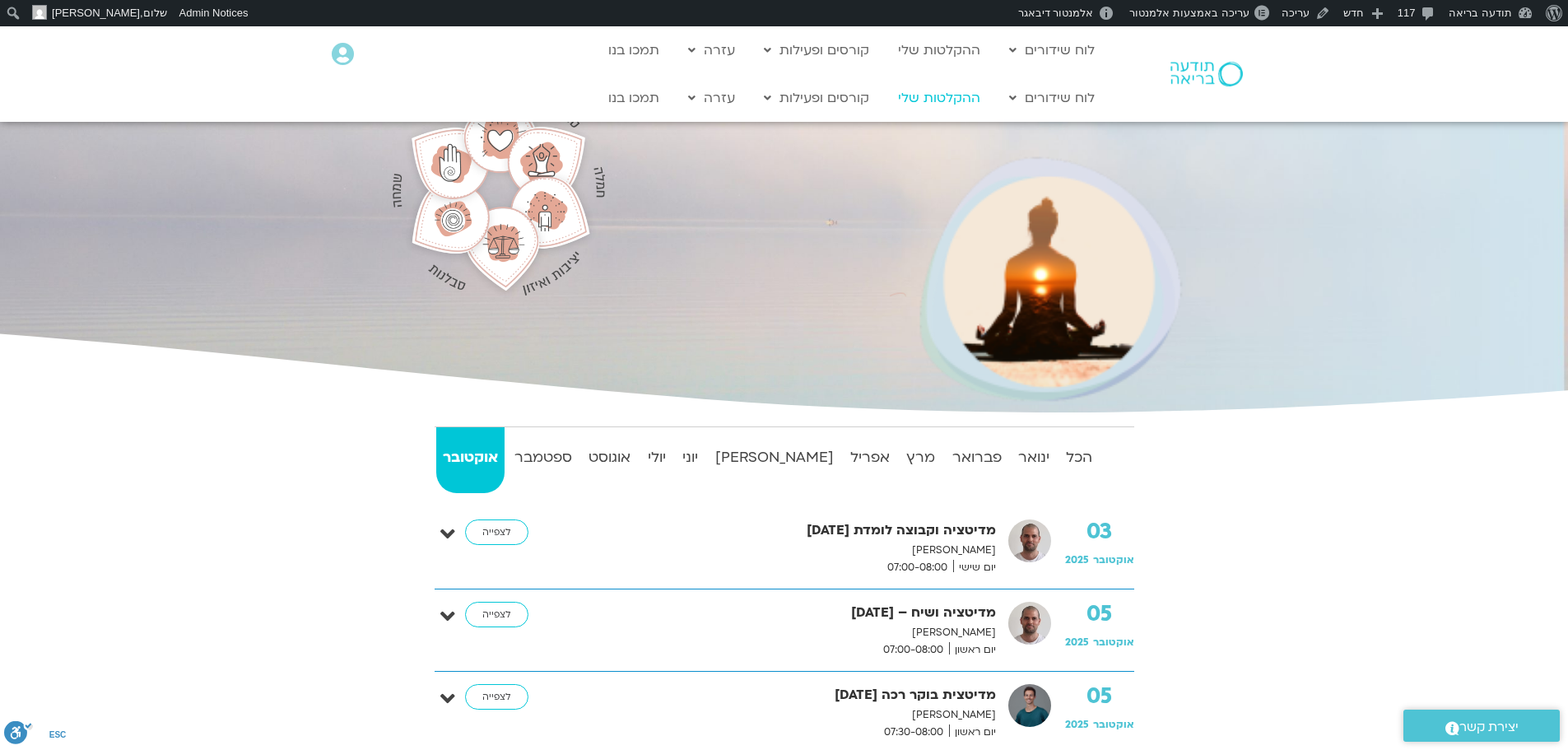
click at [954, 100] on link "ההקלטות שלי" at bounding box center [938, 98] width 99 height 32
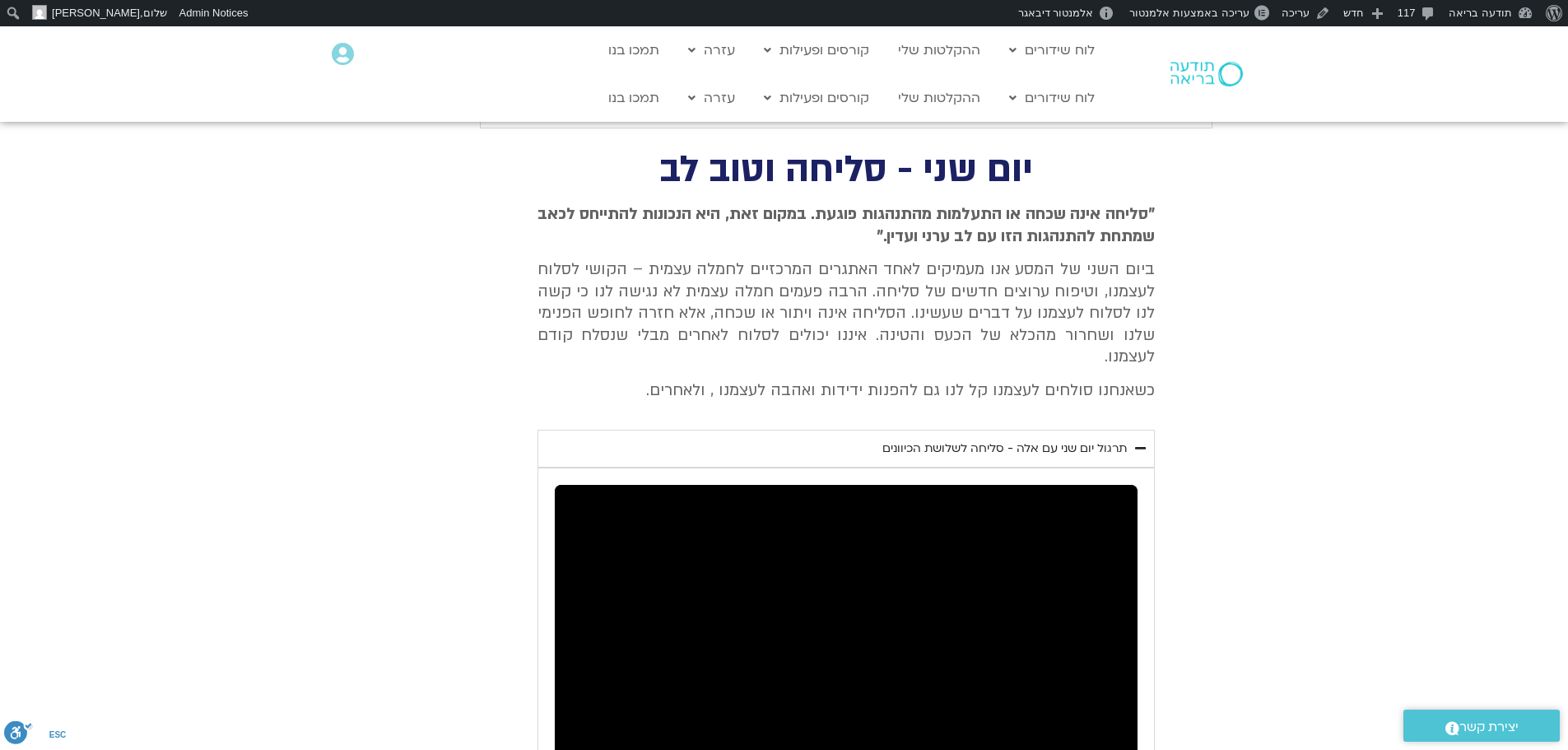
scroll to position [2109, 0]
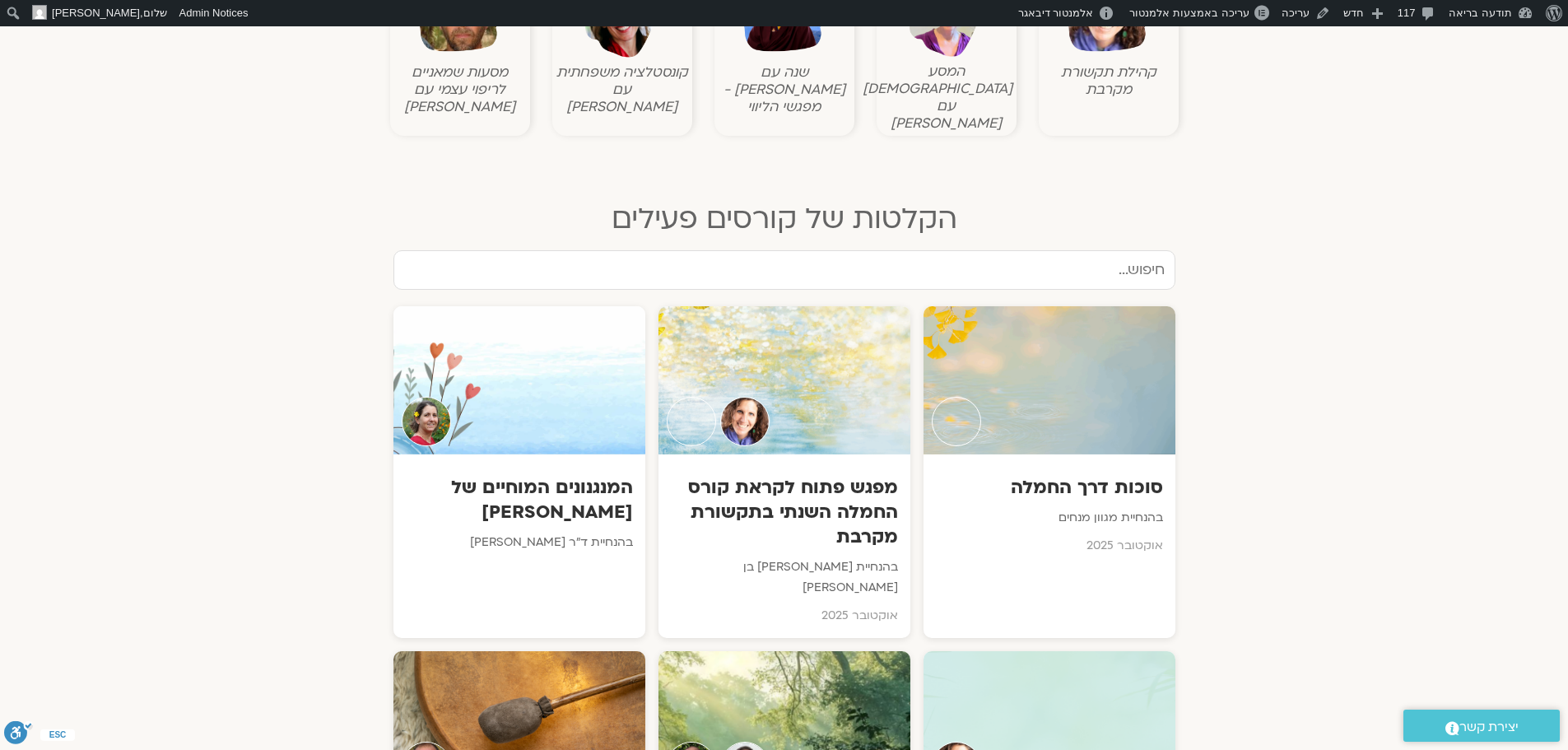
scroll to position [988, 0]
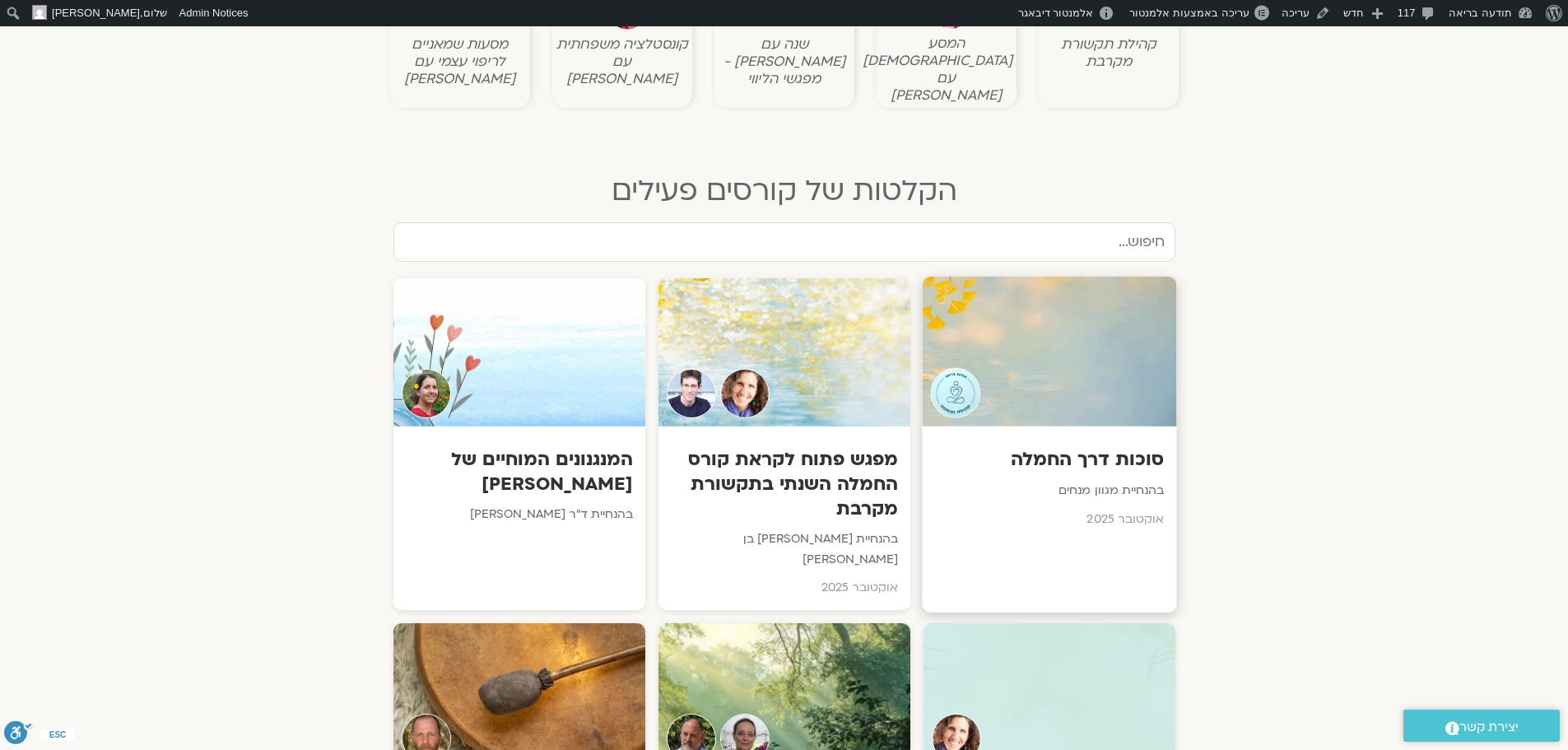
click at [1052, 369] on div at bounding box center [1049, 351] width 254 height 150
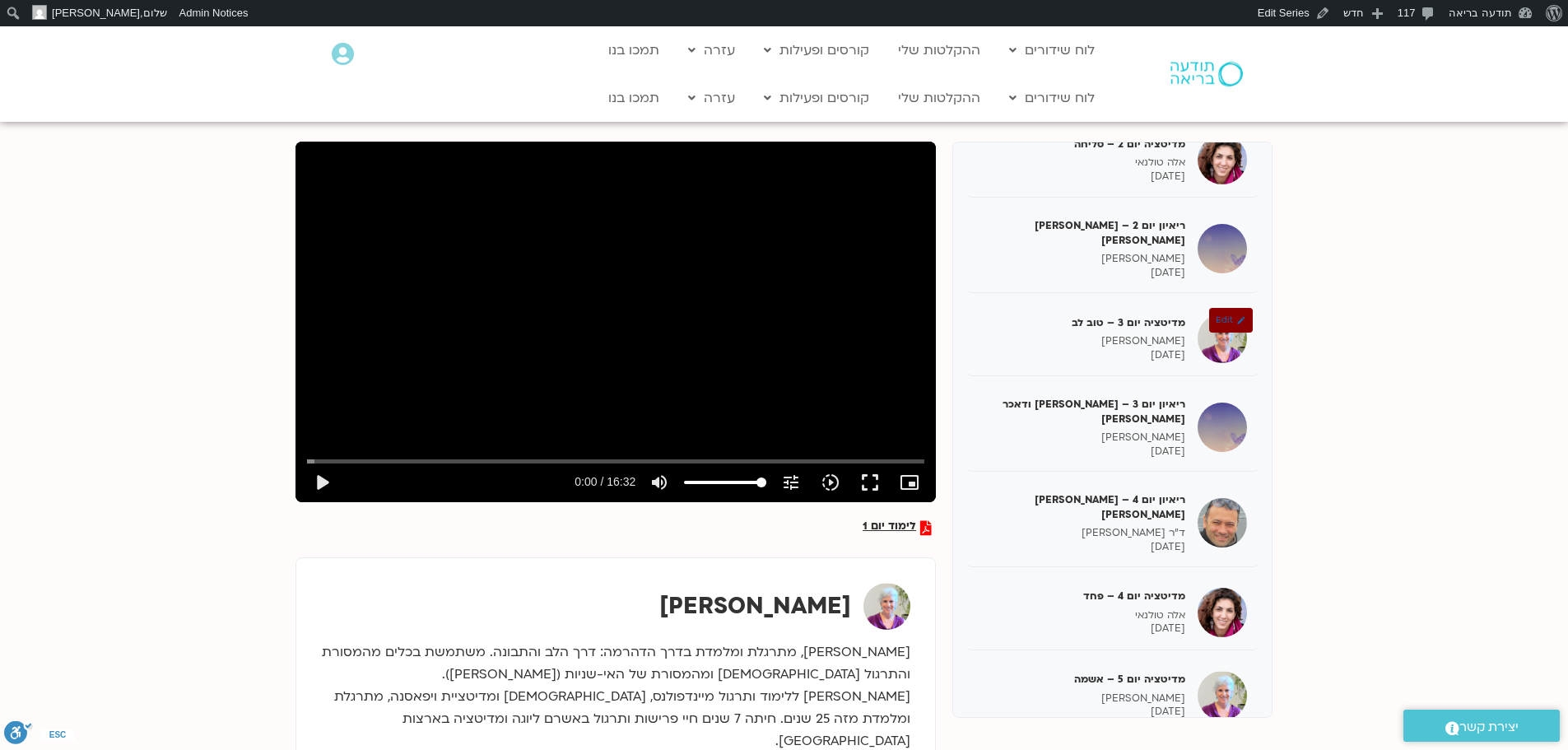
scroll to position [165, 0]
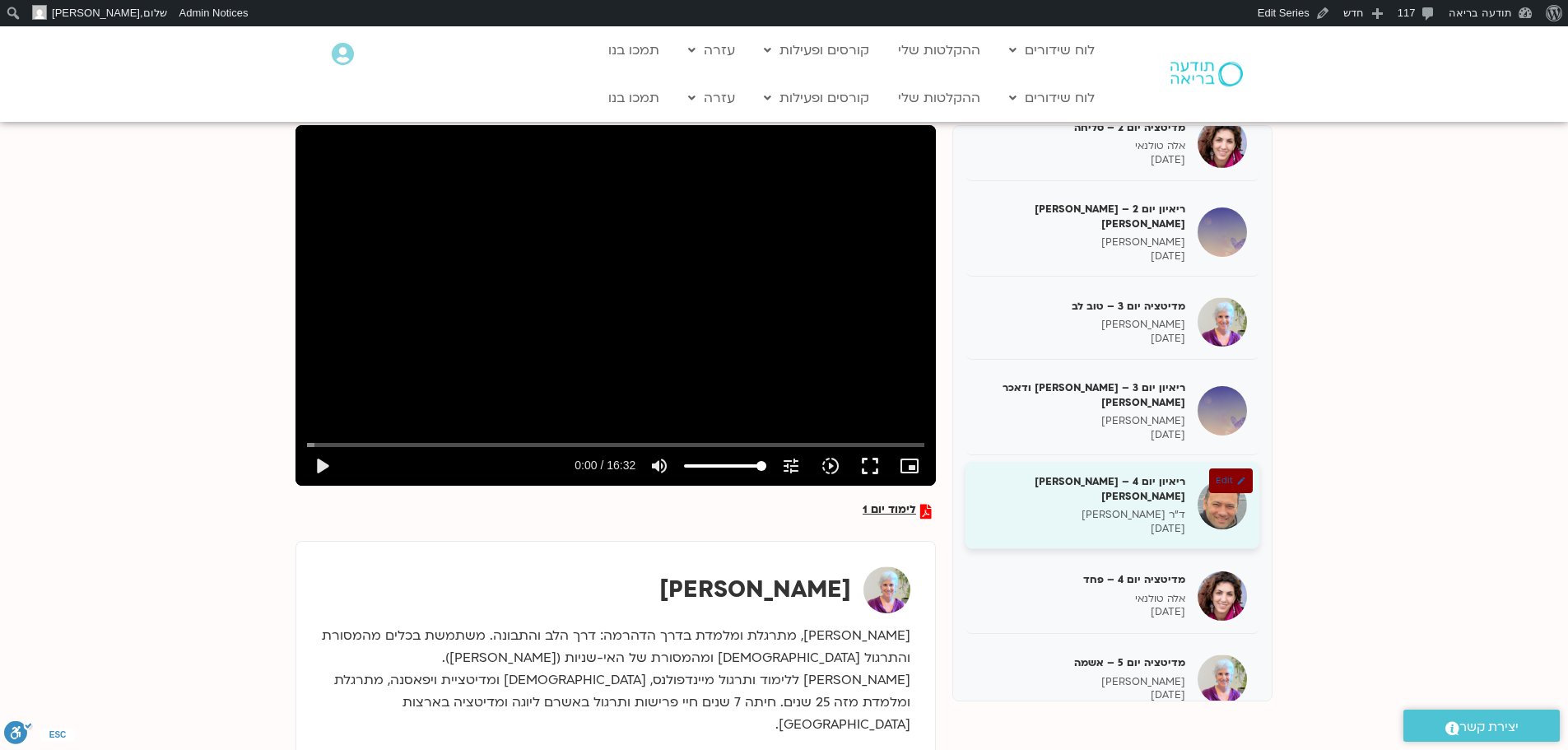
click at [1174, 475] on h5 "ריאיון יום 4 – [PERSON_NAME] [PERSON_NAME]" at bounding box center [1081, 489] width 207 height 30
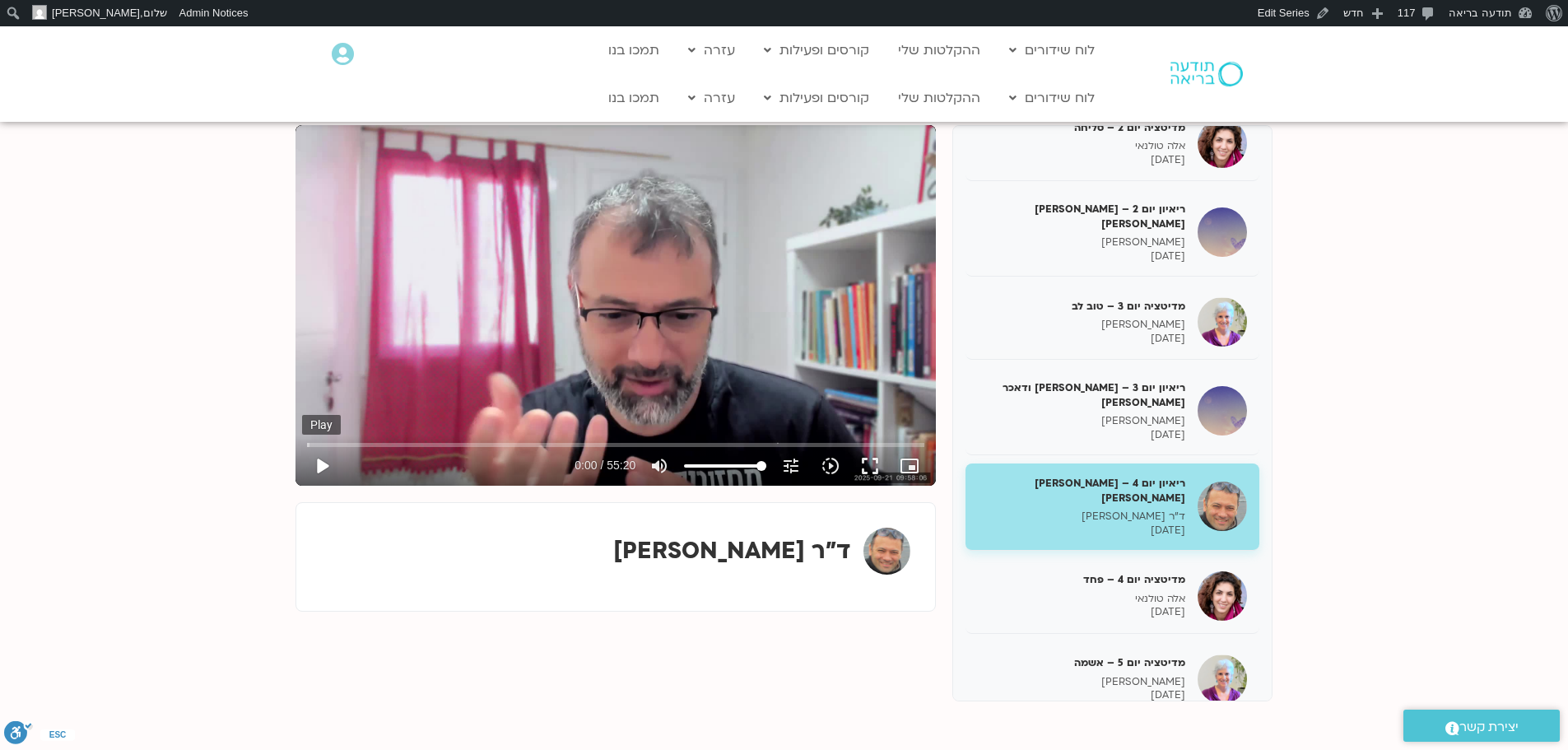
click at [322, 466] on button "play_arrow" at bounding box center [321, 466] width 39 height 39
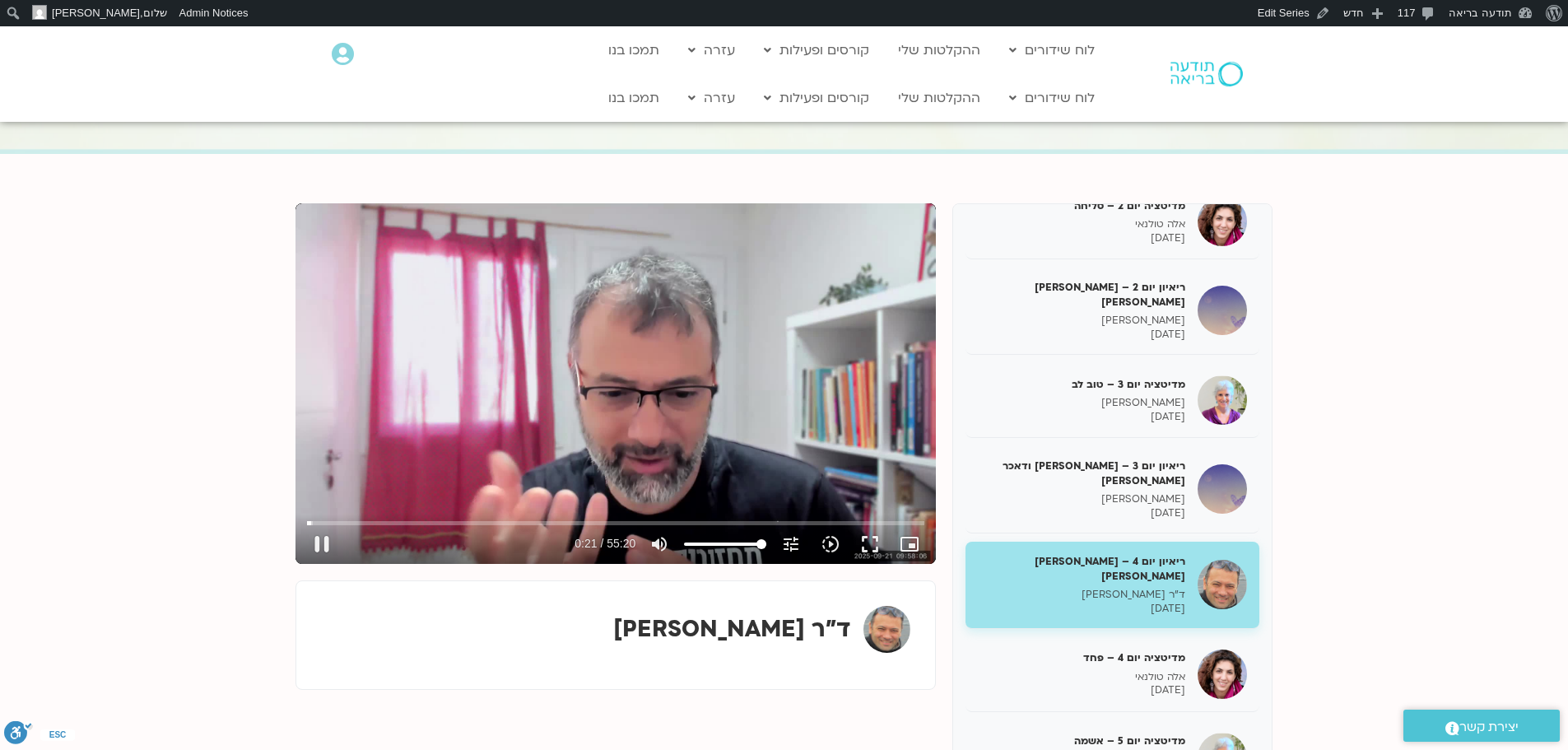
scroll to position [82, 0]
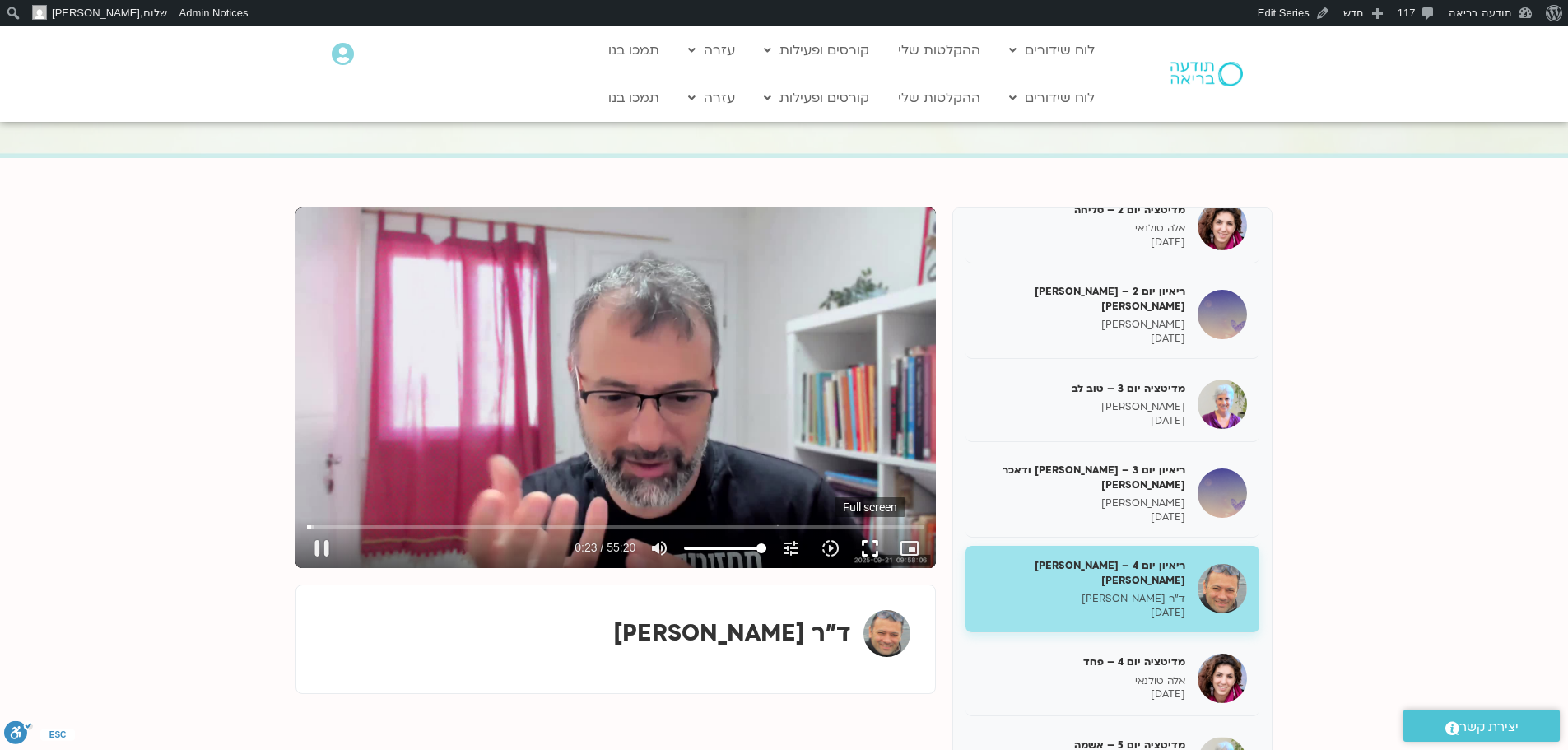
click at [866, 550] on button "fullscreen" at bounding box center [869, 547] width 39 height 39
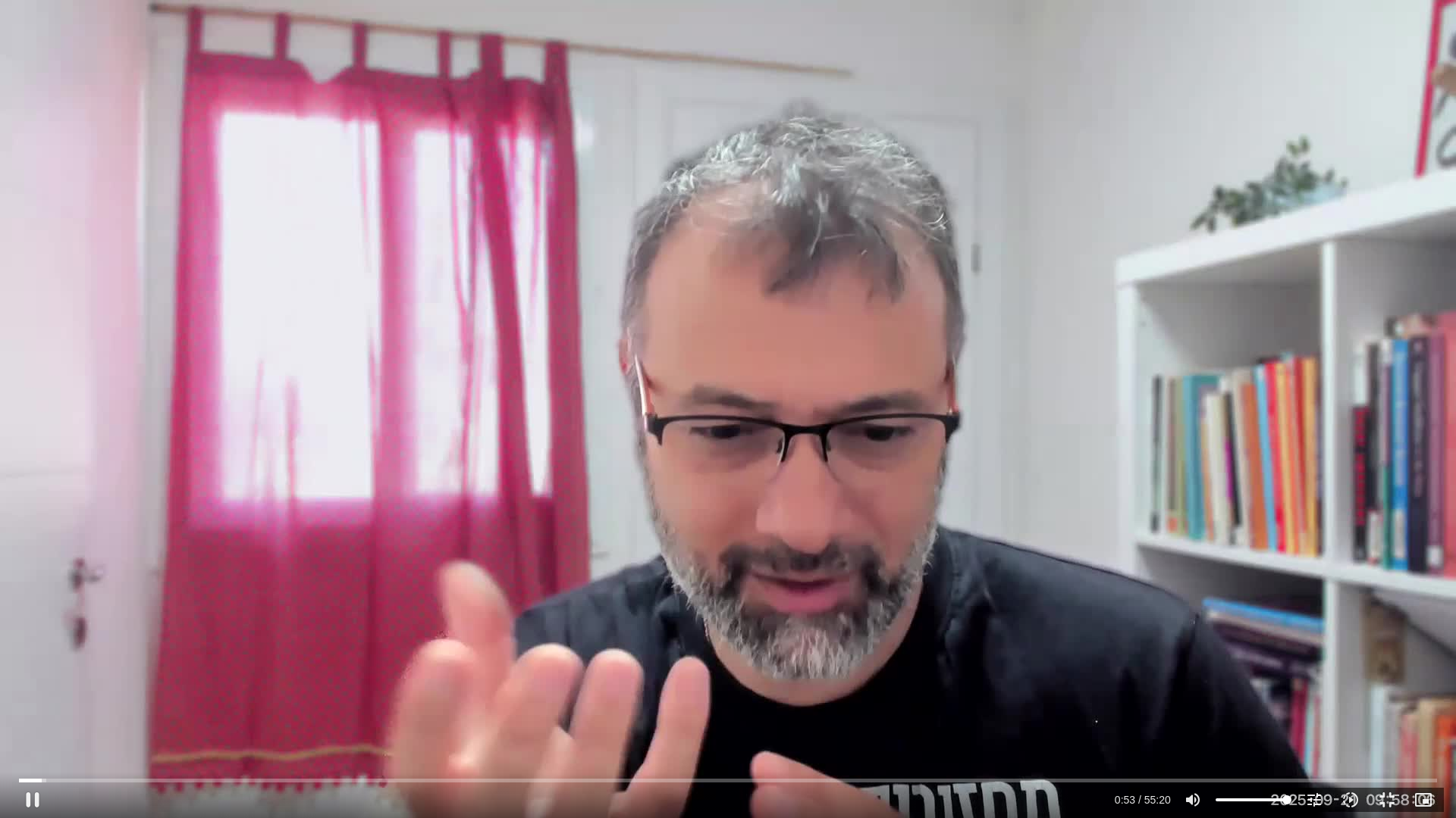
click at [410, 340] on div "Skip Ad 48:35 pause 0:53 / 55:20 volume_up Mute tune Resolution Auto 720p slow_…" at bounding box center [728, 409] width 1456 height 818
click at [725, 525] on div "Skip Ad 48:35 play_arrow 0:53 / 55:20 volume_up Mute tune Resolution Auto 720p …" at bounding box center [728, 409] width 1456 height 818
click at [1387, 690] on button "fullscreen_exit" at bounding box center [1387, 799] width 36 height 36
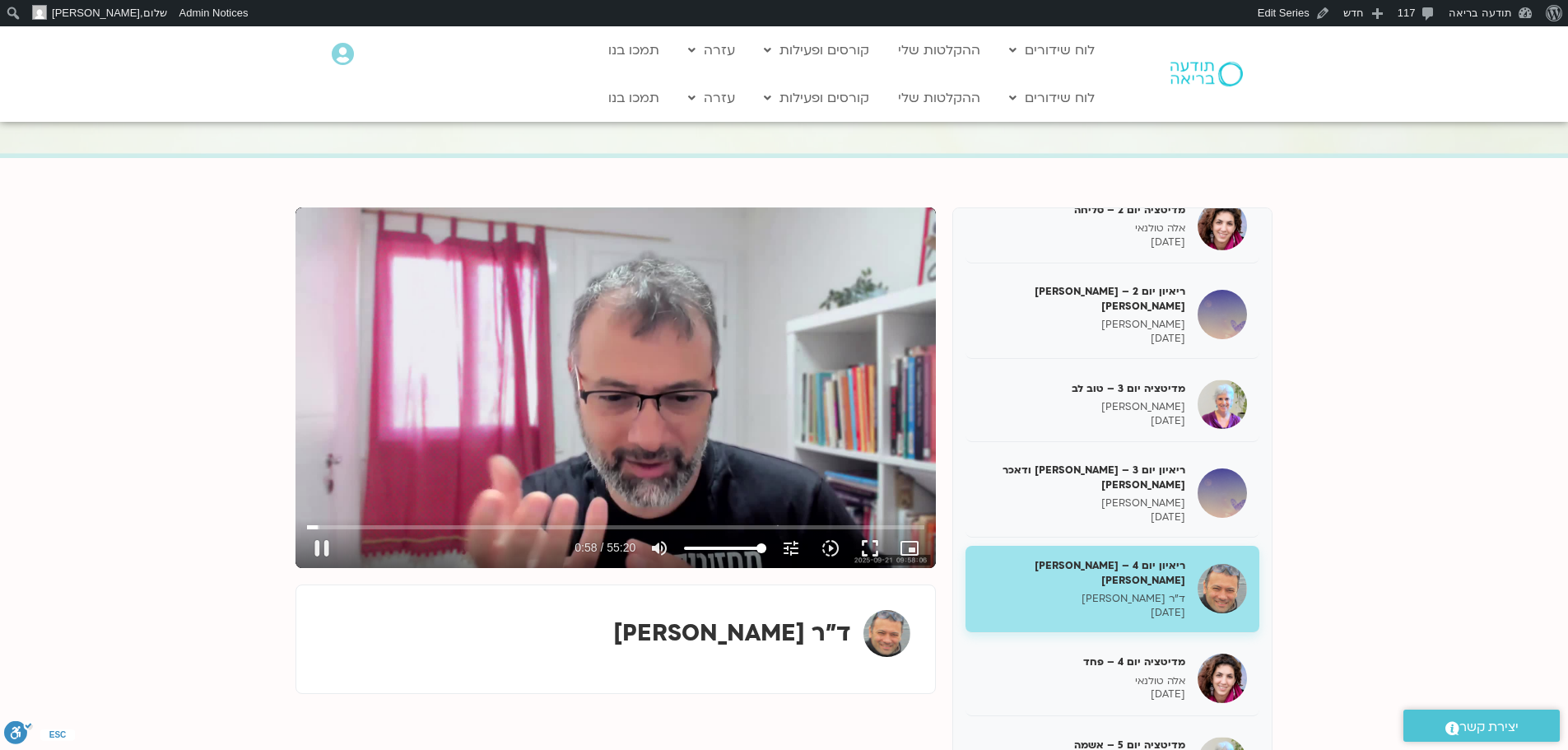
click at [579, 410] on div "Skip Ad 26:46 pause 0:58 / 55:20 volume_up Mute tune Resolution Auto 720p slow_…" at bounding box center [616, 387] width 640 height 361
click at [960, 96] on link "ההקלטות שלי" at bounding box center [938, 98] width 99 height 32
click at [592, 436] on div "Skip Ad 26:46 play_arrow 0:58 / 55:20 volume_up Mute tune Resolution Auto 720p …" at bounding box center [616, 387] width 640 height 361
type input "58.412872"
type input "102.833978"
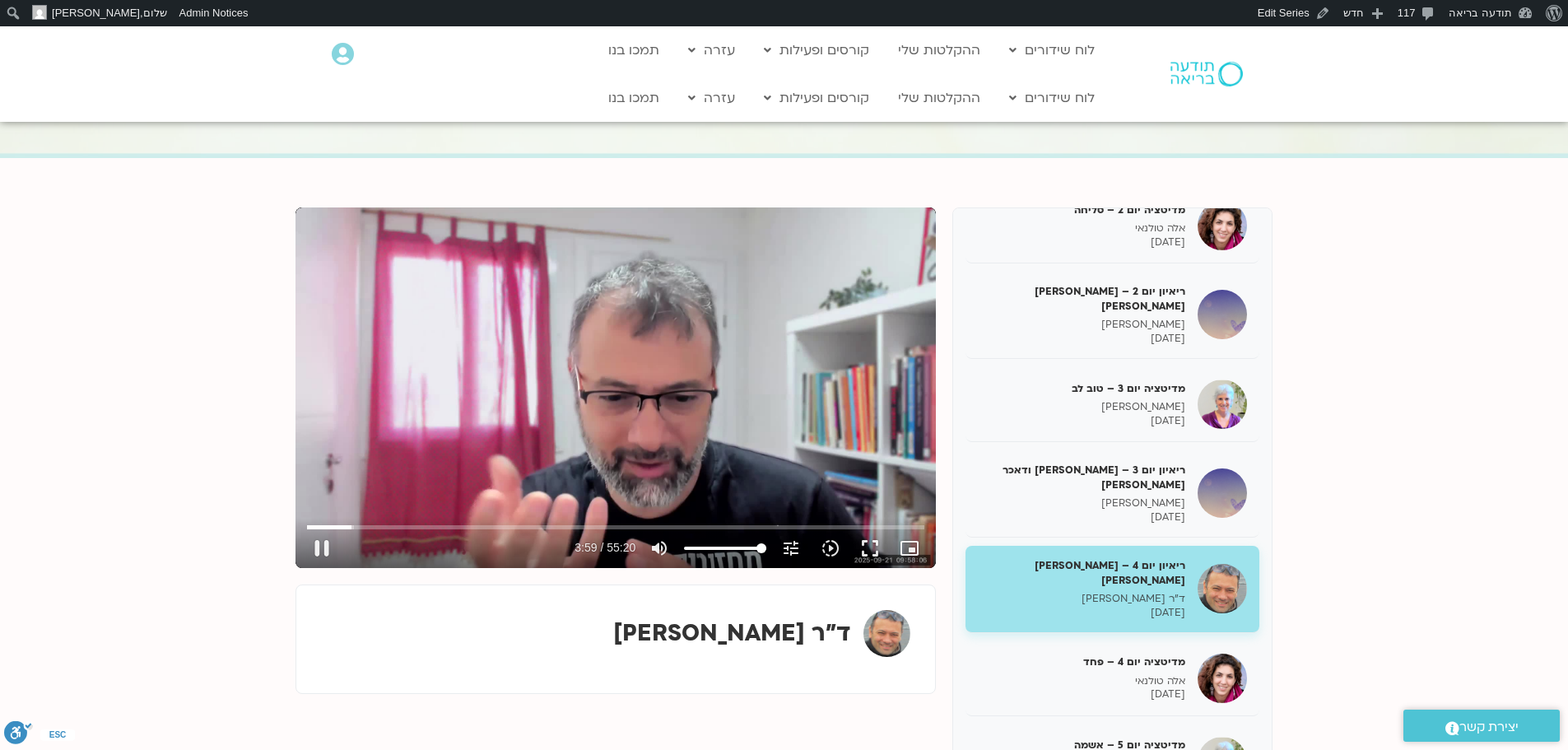
click at [562, 436] on div "Skip Ad 26:46 pause 3:59 / 55:20 volume_up Mute tune Resolution Auto 720p slow_…" at bounding box center [616, 387] width 640 height 361
type input "240.135444"
